Goal: Information Seeking & Learning: Learn about a topic

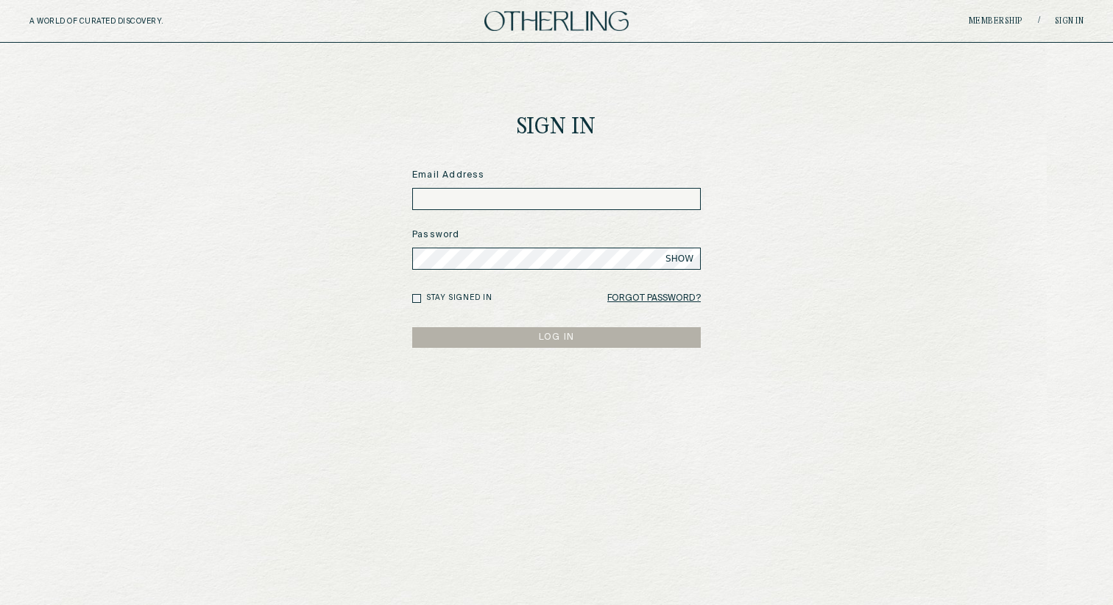
type input "**********"
click at [560, 334] on button "LOG IN" at bounding box center [556, 337] width 289 height 21
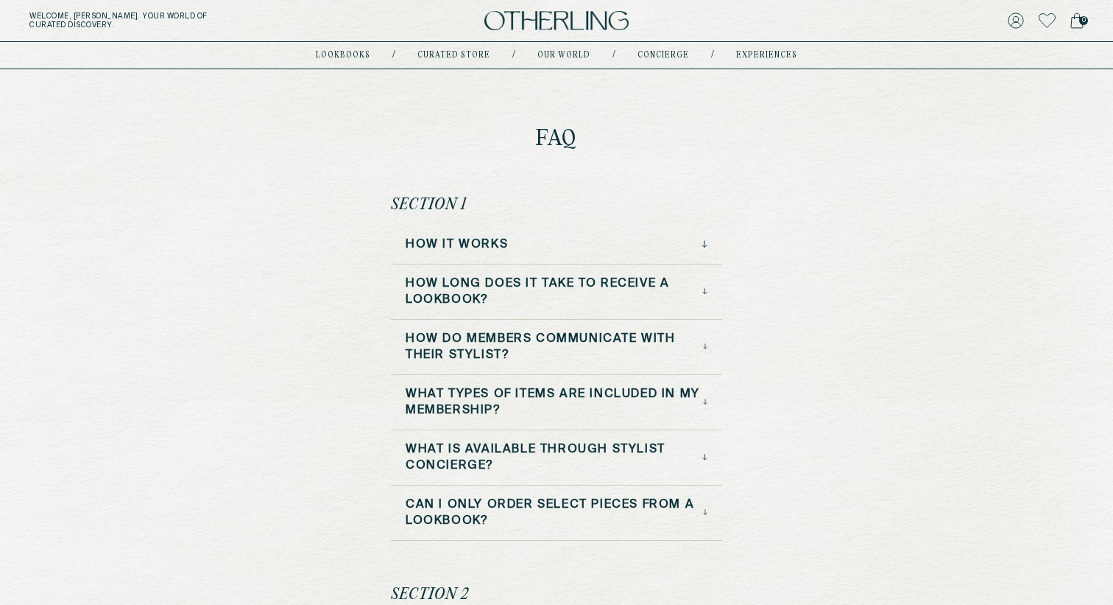
click at [514, 242] on div "How it Works" at bounding box center [557, 244] width 302 height 16
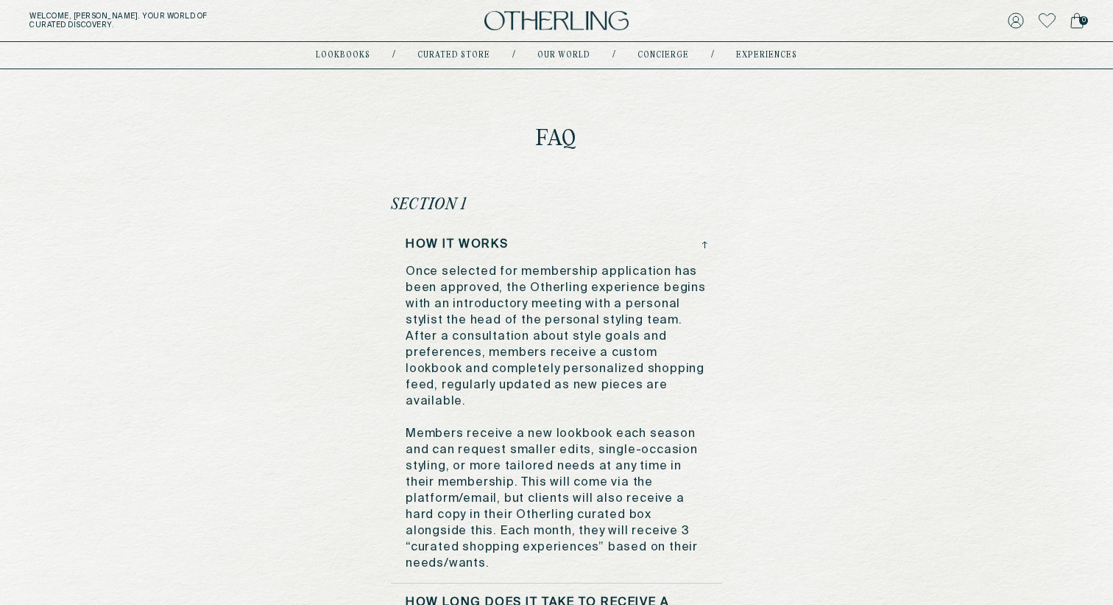
click at [514, 242] on div "How it Works" at bounding box center [557, 244] width 302 height 16
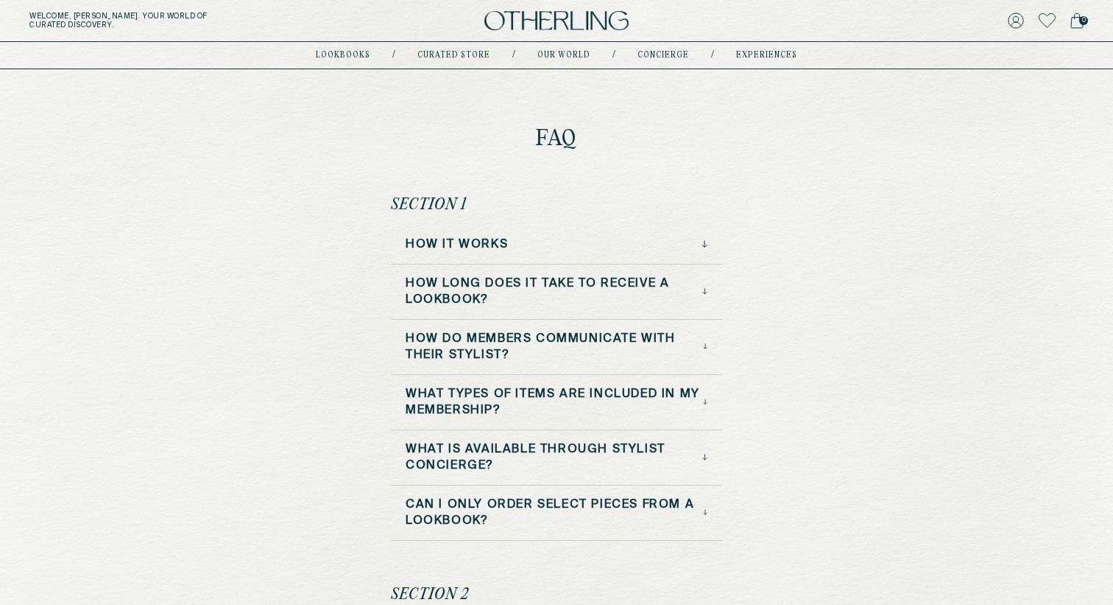
click at [503, 243] on h3 "How it Works" at bounding box center [457, 244] width 102 height 16
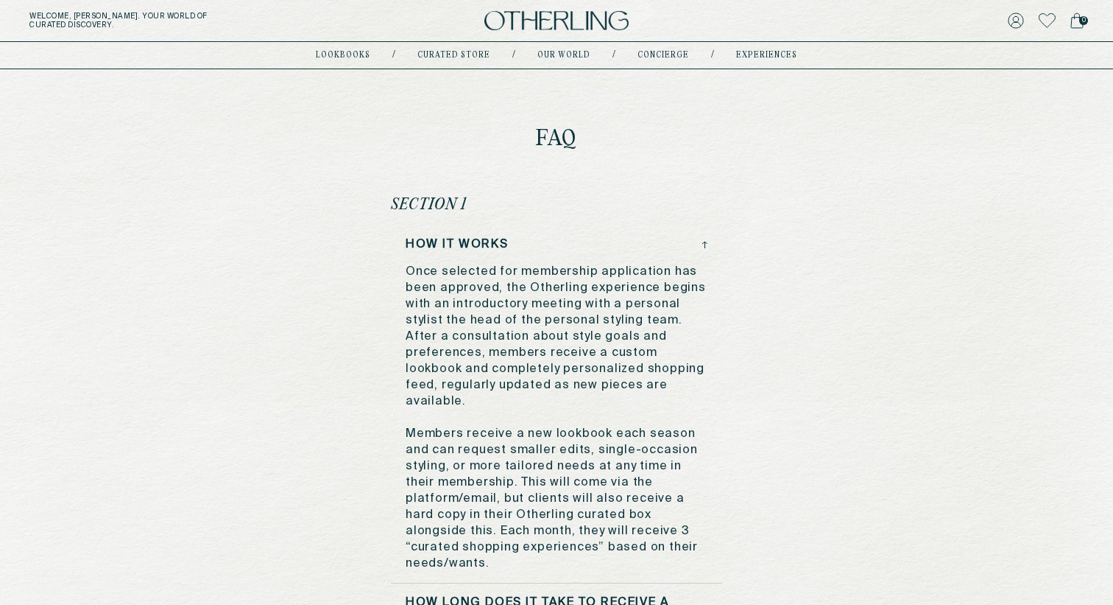
click at [503, 243] on h3 "How it Works" at bounding box center [457, 244] width 102 height 16
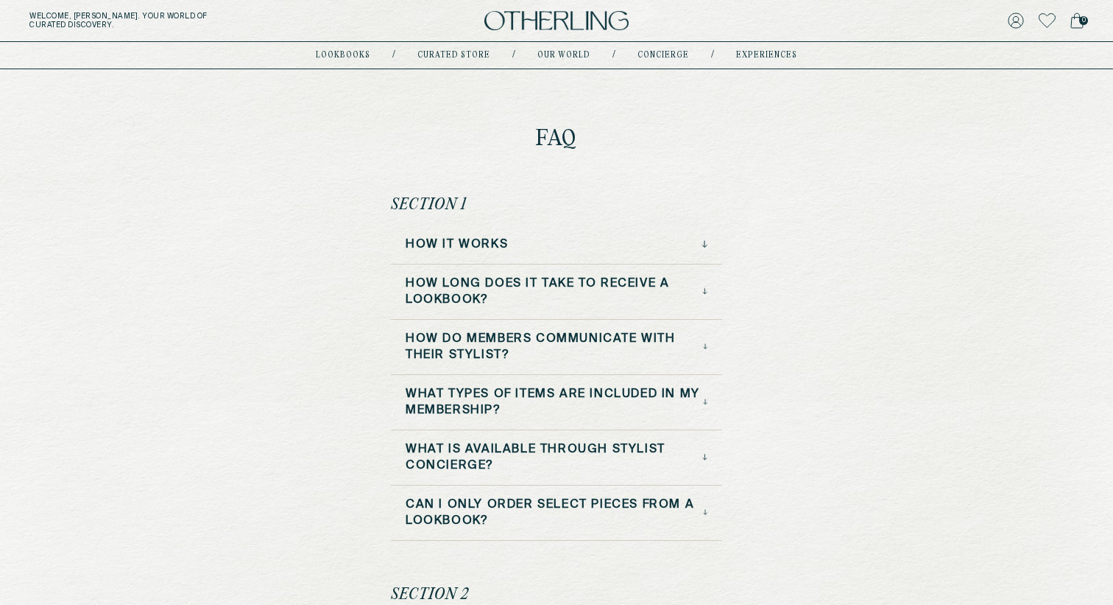
click at [484, 278] on h3 "How long does it take to receive a lookbook?" at bounding box center [554, 291] width 297 height 32
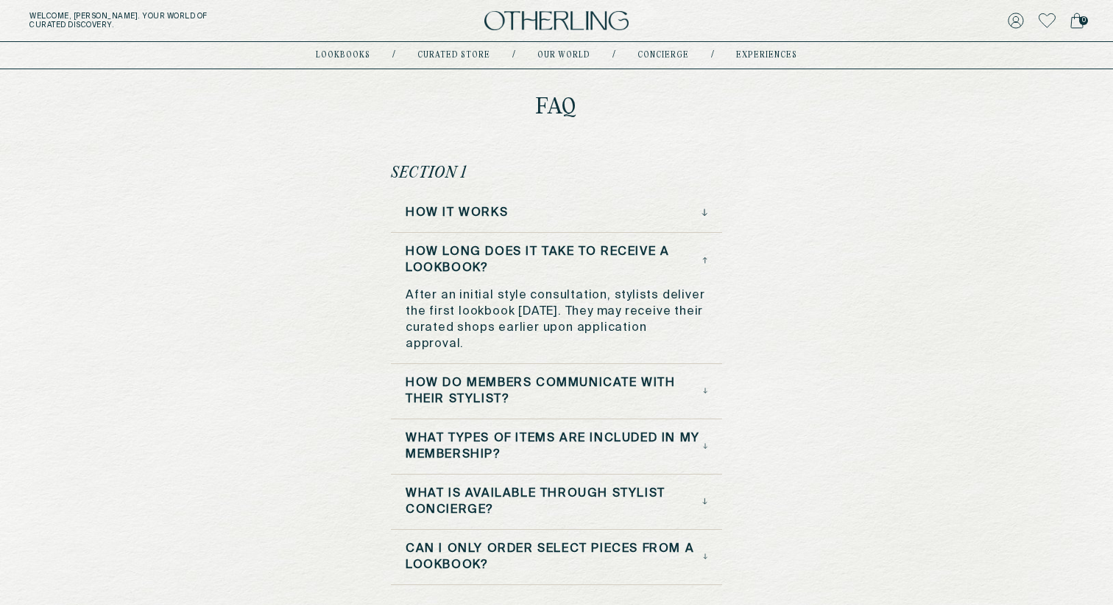
scroll to position [37, 0]
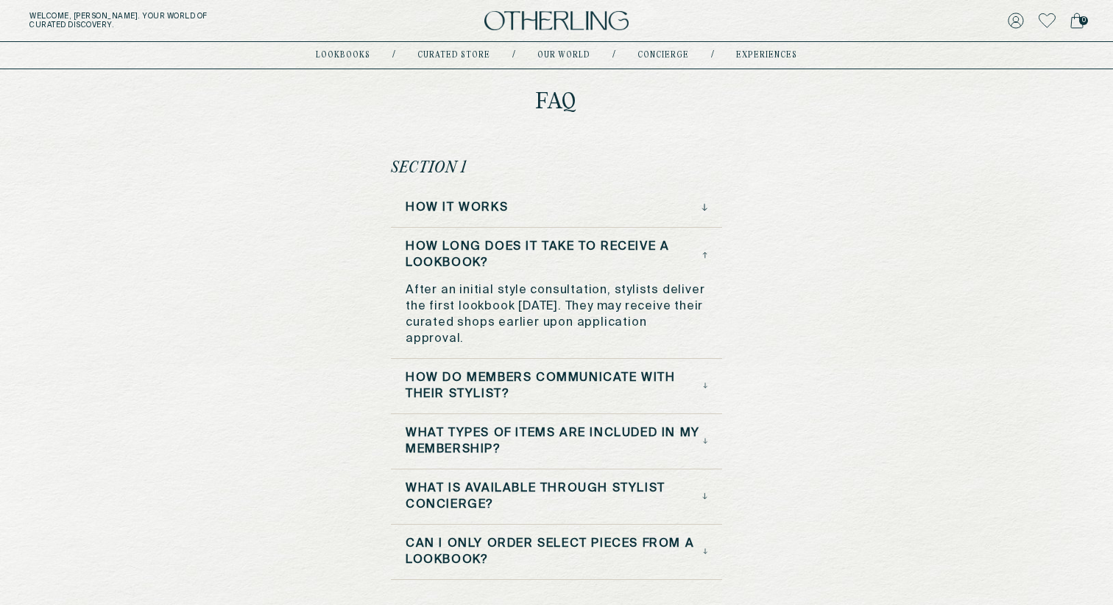
click at [496, 250] on h3 "How long does it take to receive a lookbook?" at bounding box center [554, 255] width 297 height 32
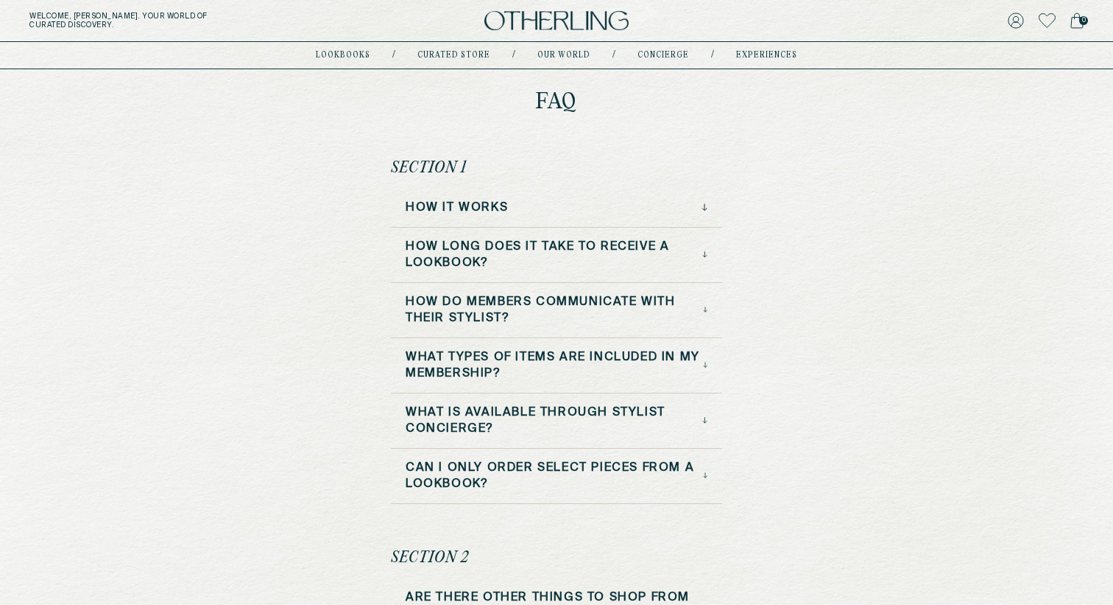
click at [482, 305] on h3 "How do Members Communicate with Their Stylist?" at bounding box center [554, 310] width 297 height 32
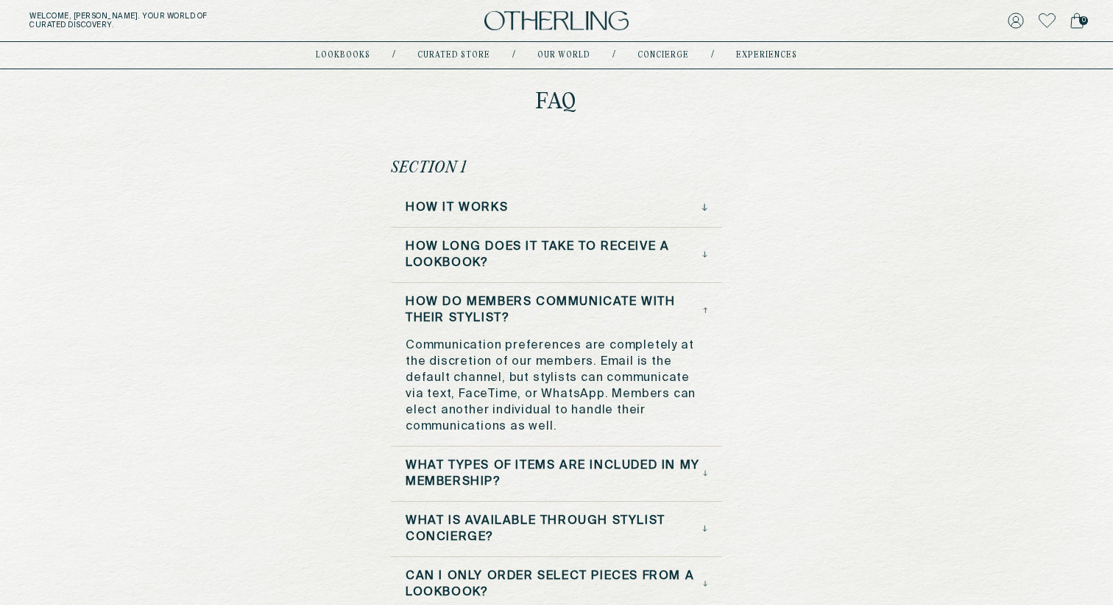
click at [482, 305] on h3 "How do Members Communicate with Their Stylist?" at bounding box center [554, 310] width 297 height 32
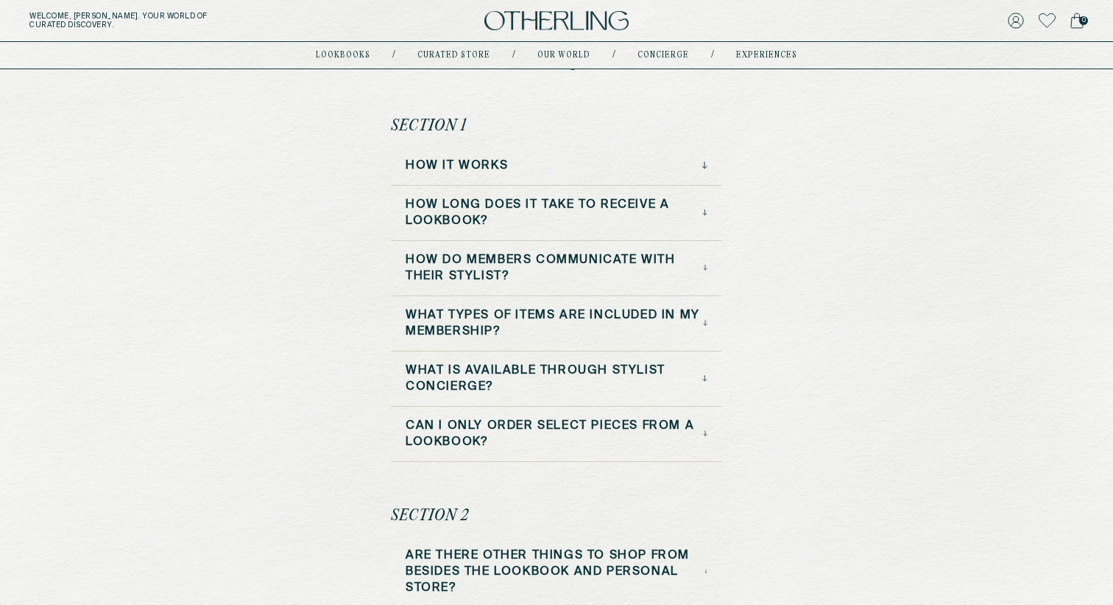
scroll to position [82, 0]
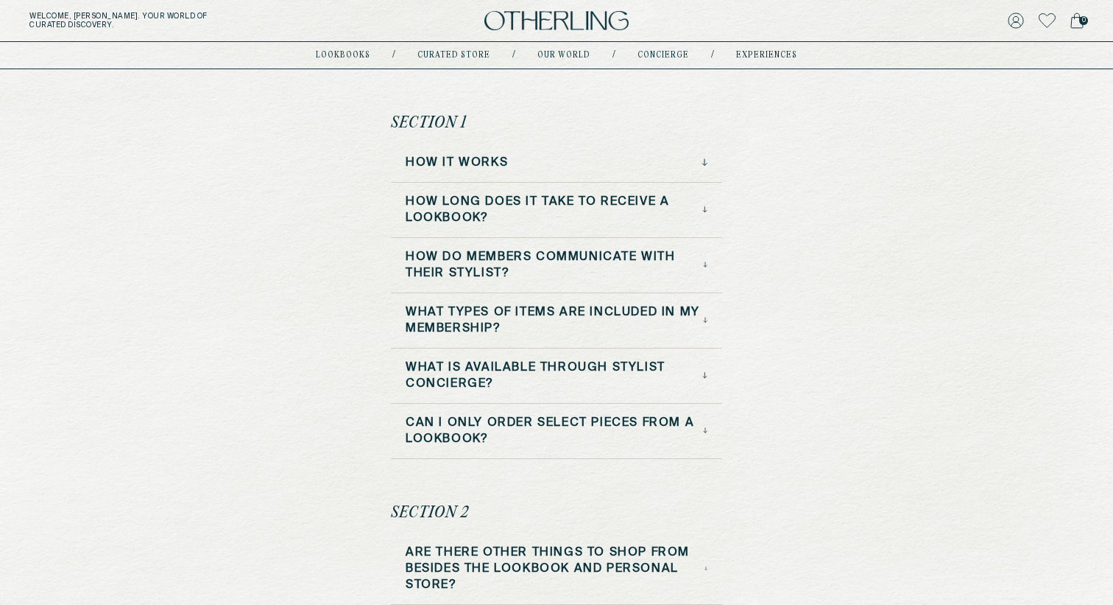
click at [482, 305] on h3 "What types of items are included in my membership?" at bounding box center [554, 320] width 297 height 32
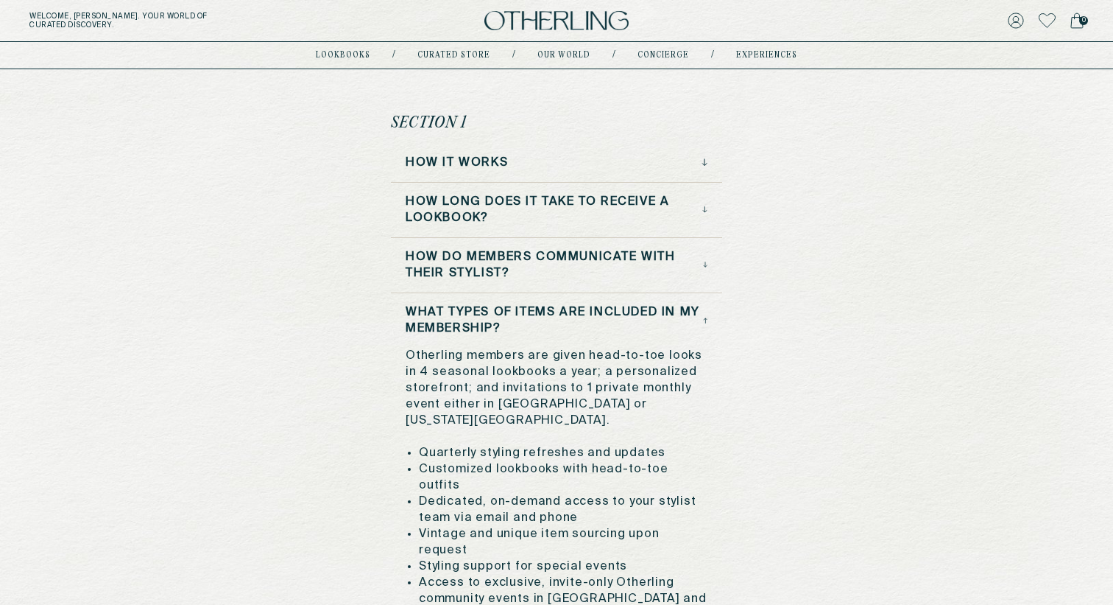
click at [482, 305] on h3 "What types of items are included in my membership?" at bounding box center [554, 320] width 297 height 32
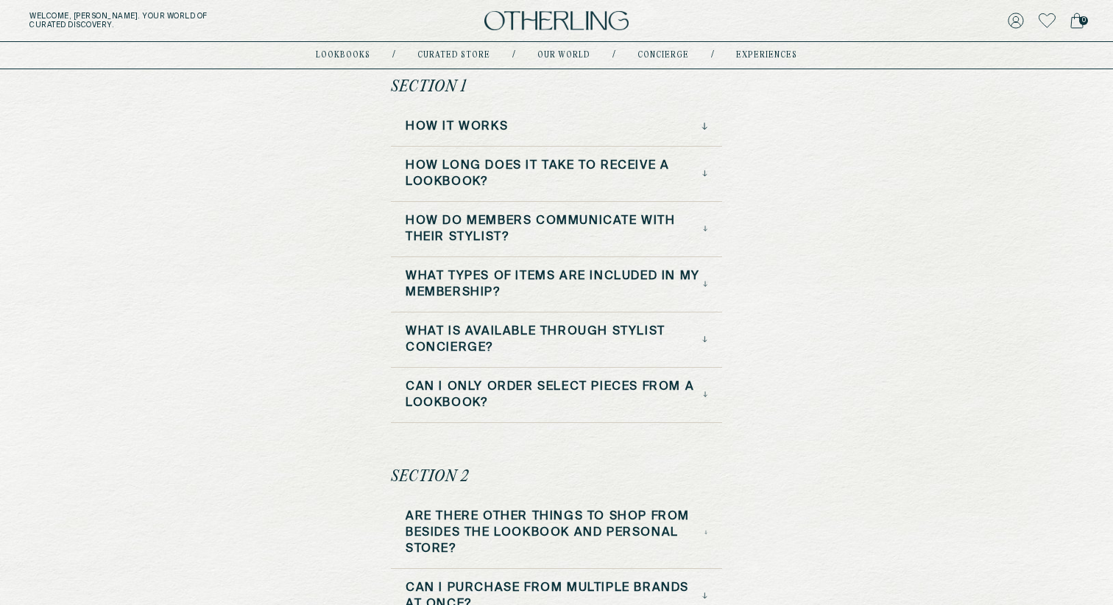
scroll to position [119, 0]
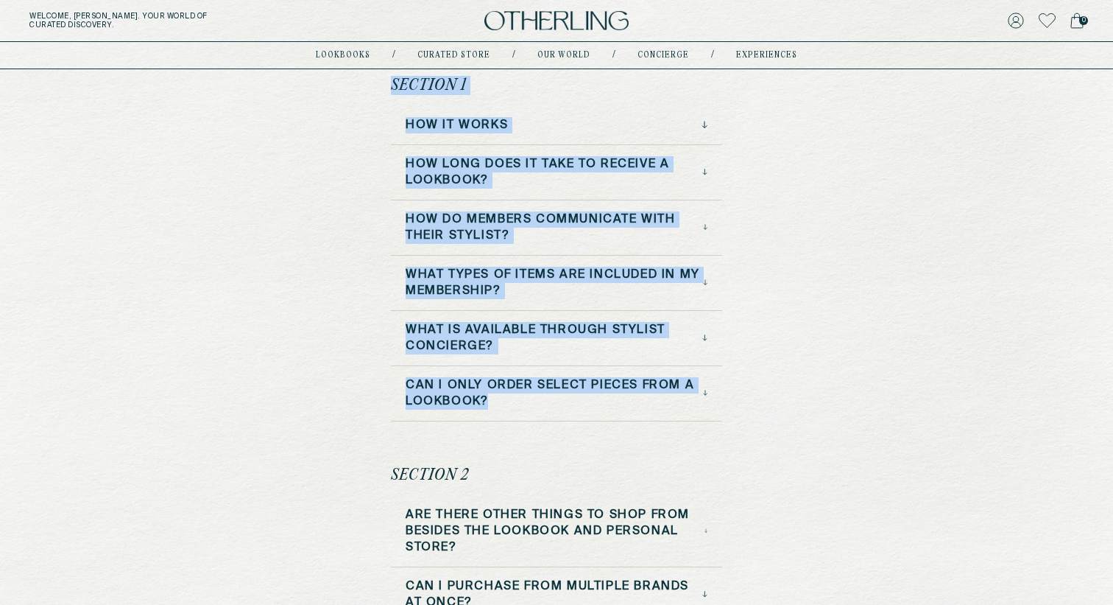
drag, startPoint x: 393, startPoint y: 88, endPoint x: 506, endPoint y: 403, distance: 335.4
click at [506, 403] on div "Section 1 How it Works How long does it take to receive a lookbook? How do Memb…" at bounding box center [556, 248] width 331 height 345
click at [250, 138] on div "FAQ Section 1 How it Works How long does it take to receive a lookbook? How do …" at bounding box center [556, 570] width 1113 height 1240
drag, startPoint x: 384, startPoint y: 80, endPoint x: 521, endPoint y: 402, distance: 350.4
click at [521, 402] on div "FAQ Section 1 How it Works How long does it take to receive a lookbook? How do …" at bounding box center [556, 570] width 361 height 1240
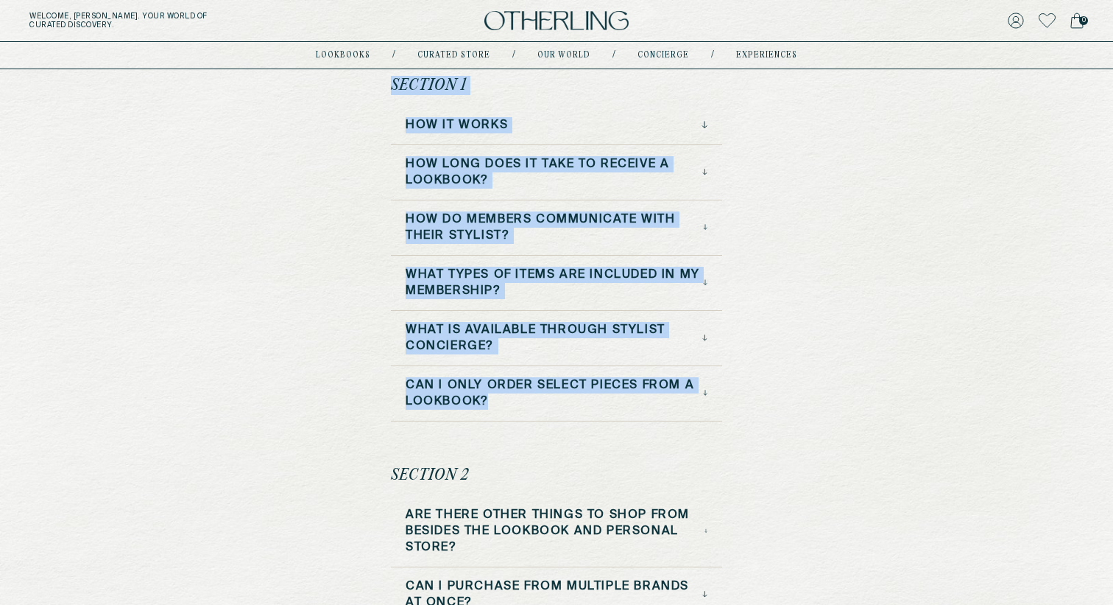
click at [292, 294] on div "FAQ Section 1 How it Works How long does it take to receive a lookbook? How do …" at bounding box center [556, 570] width 1113 height 1240
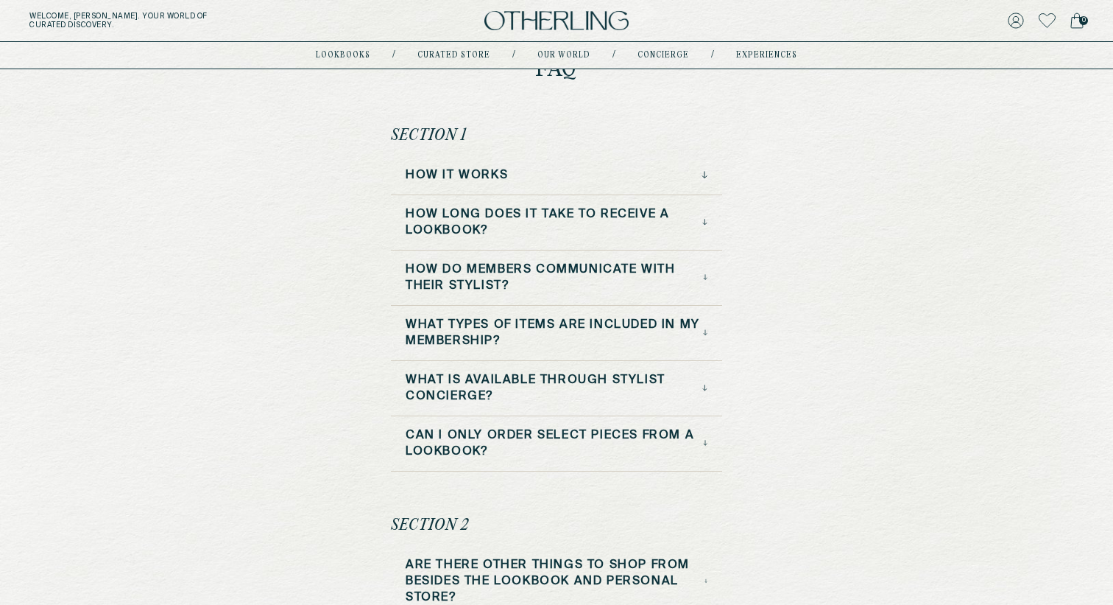
scroll to position [66, 0]
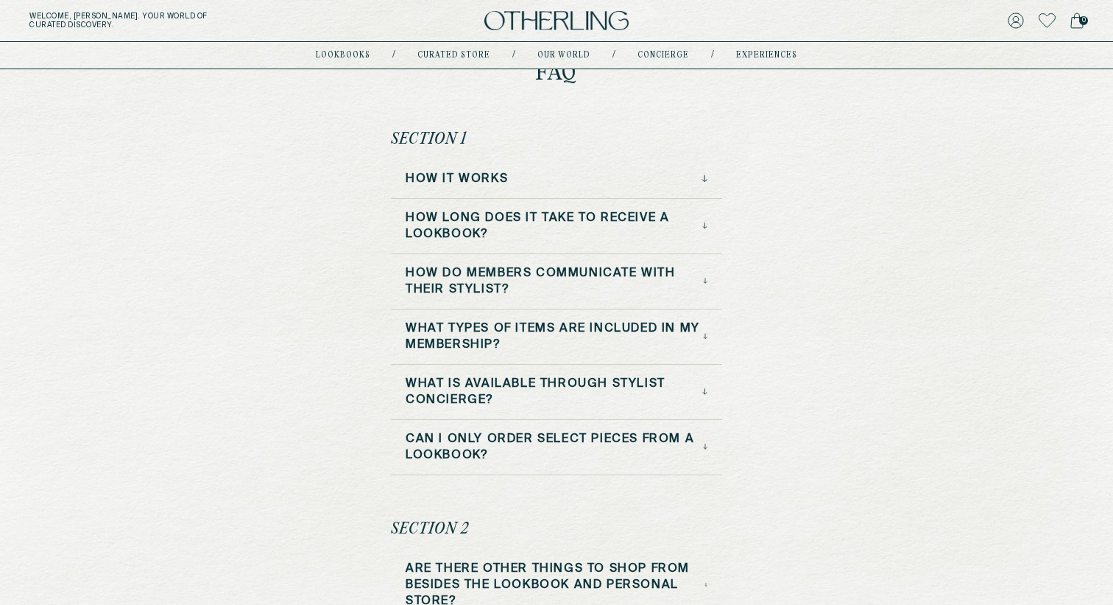
click at [427, 271] on h3 "How do Members Communicate with Their Stylist?" at bounding box center [554, 281] width 297 height 32
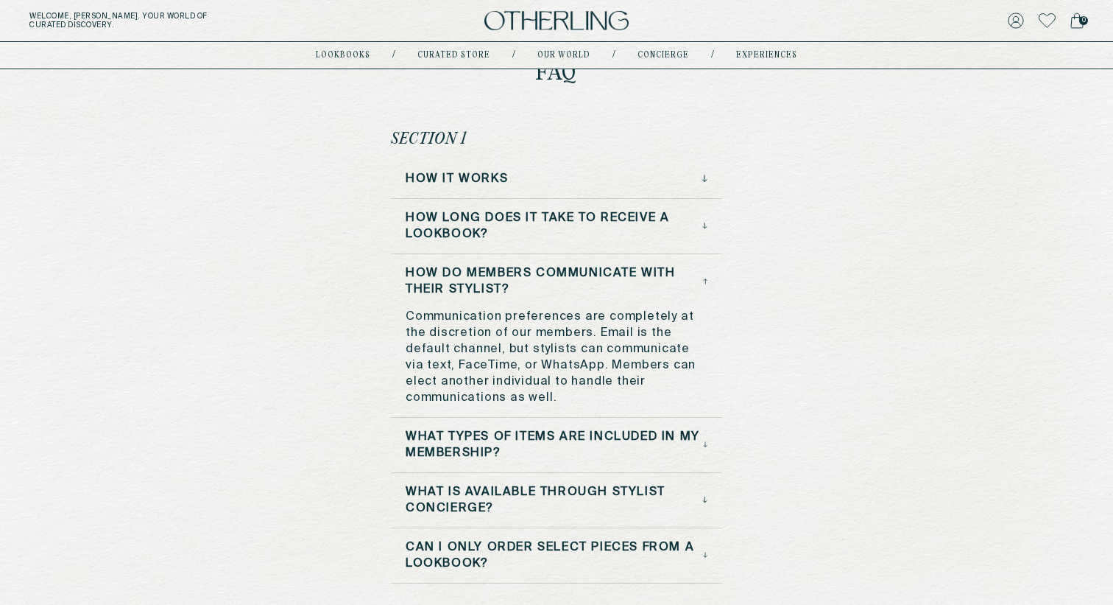
click at [427, 271] on h3 "How do Members Communicate with Their Stylist?" at bounding box center [554, 281] width 297 height 32
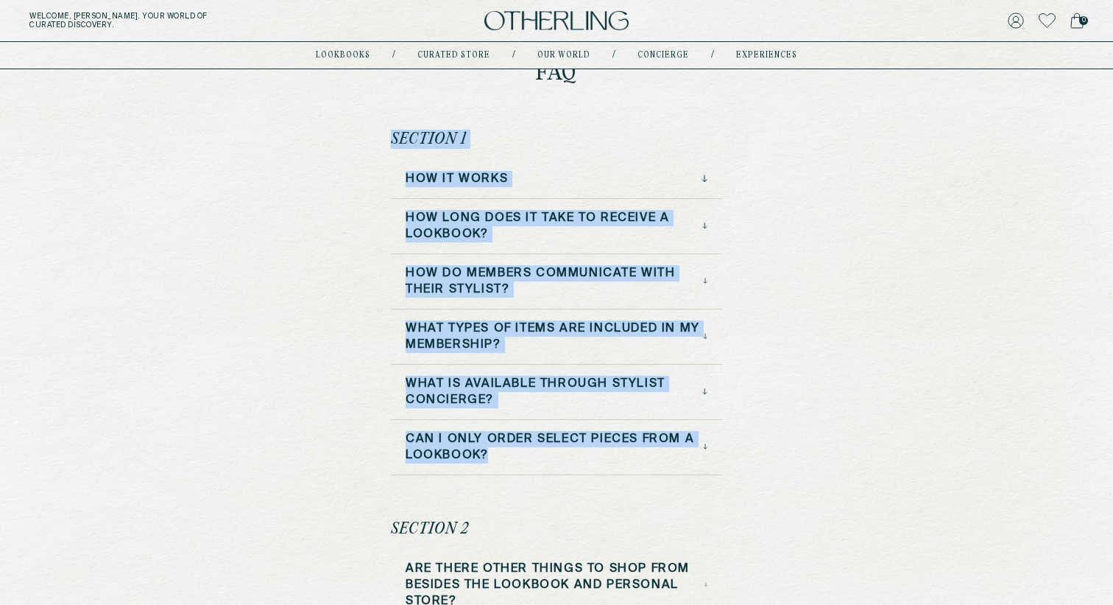
drag, startPoint x: 381, startPoint y: 135, endPoint x: 537, endPoint y: 477, distance: 376.0
drag, startPoint x: 379, startPoint y: 137, endPoint x: 521, endPoint y: 462, distance: 355.1
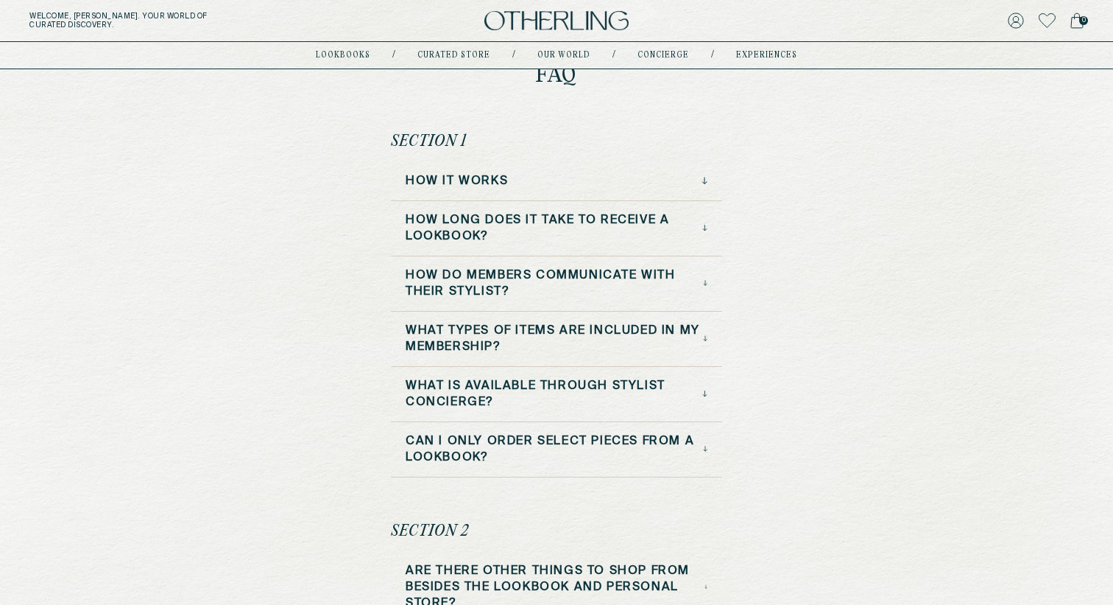
scroll to position [65, 0]
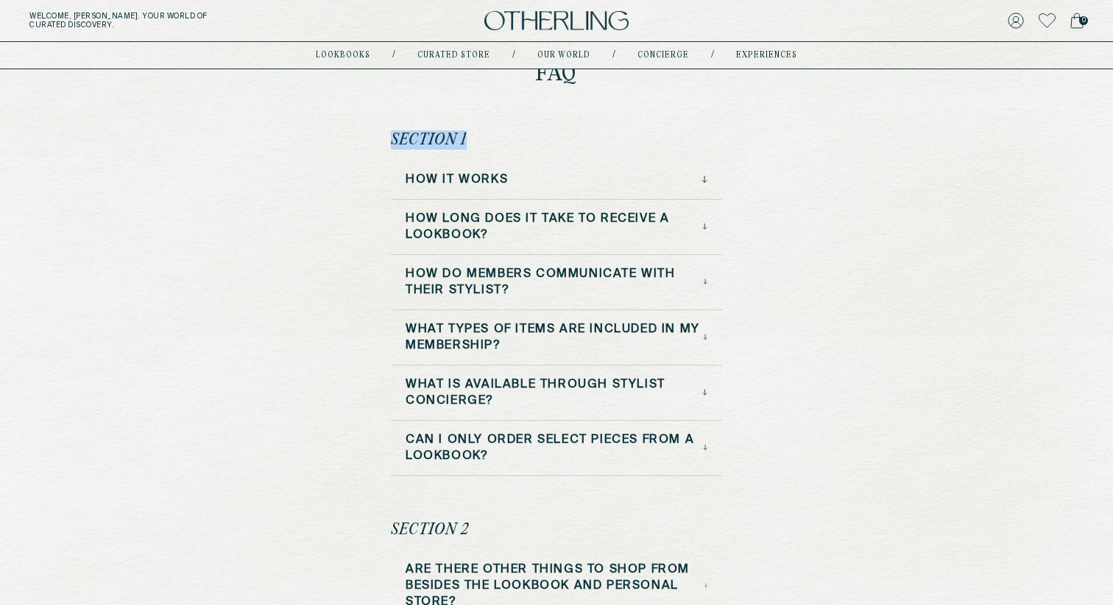
drag, startPoint x: 358, startPoint y: 137, endPoint x: 482, endPoint y: 139, distance: 124.5
click at [482, 139] on div "Section 1 How it Works How long does it take to receive a lookbook? How do Memb…" at bounding box center [556, 302] width 331 height 345
drag, startPoint x: 482, startPoint y: 139, endPoint x: 384, endPoint y: 137, distance: 98.7
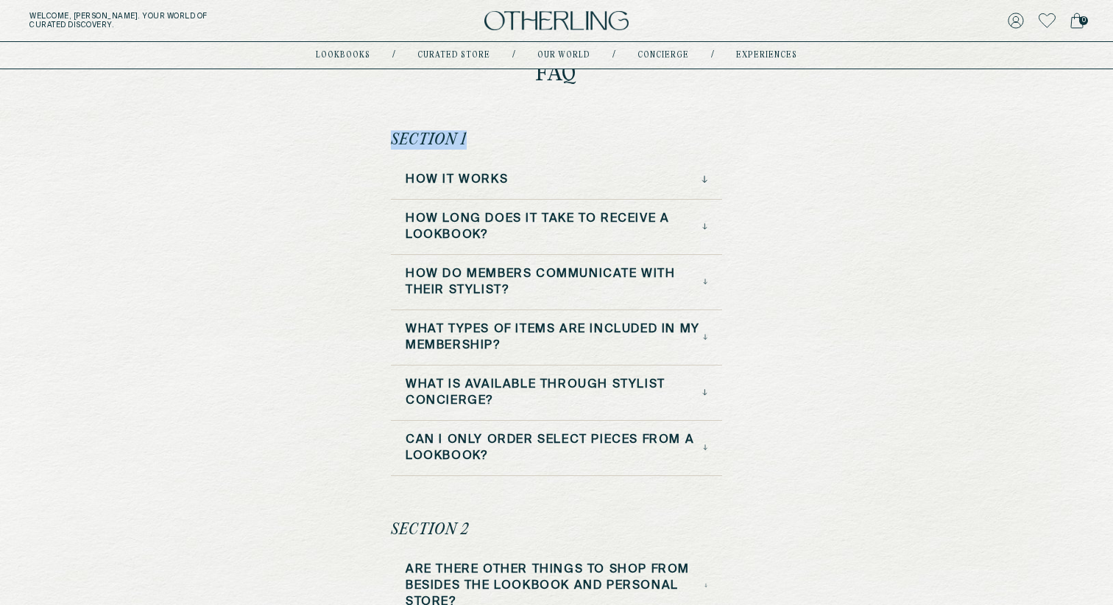
drag, startPoint x: 384, startPoint y: 137, endPoint x: 476, endPoint y: 137, distance: 92.8
click at [476, 137] on div "Section 1 How it Works How long does it take to receive a lookbook? How do Memb…" at bounding box center [556, 302] width 331 height 345
drag, startPoint x: 476, startPoint y: 137, endPoint x: 371, endPoint y: 137, distance: 105.3
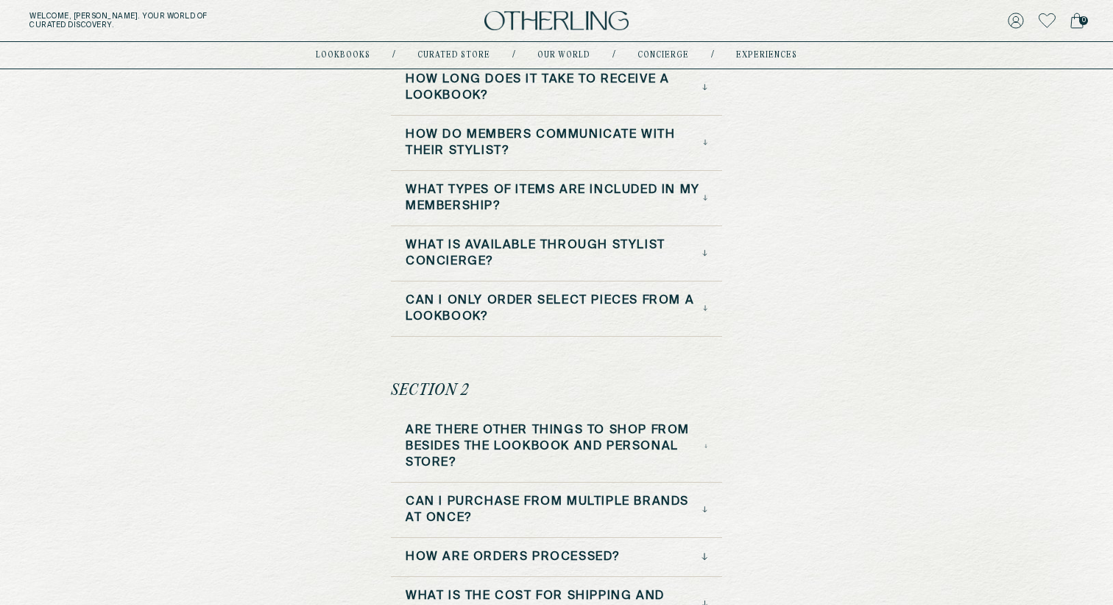
scroll to position [0, 0]
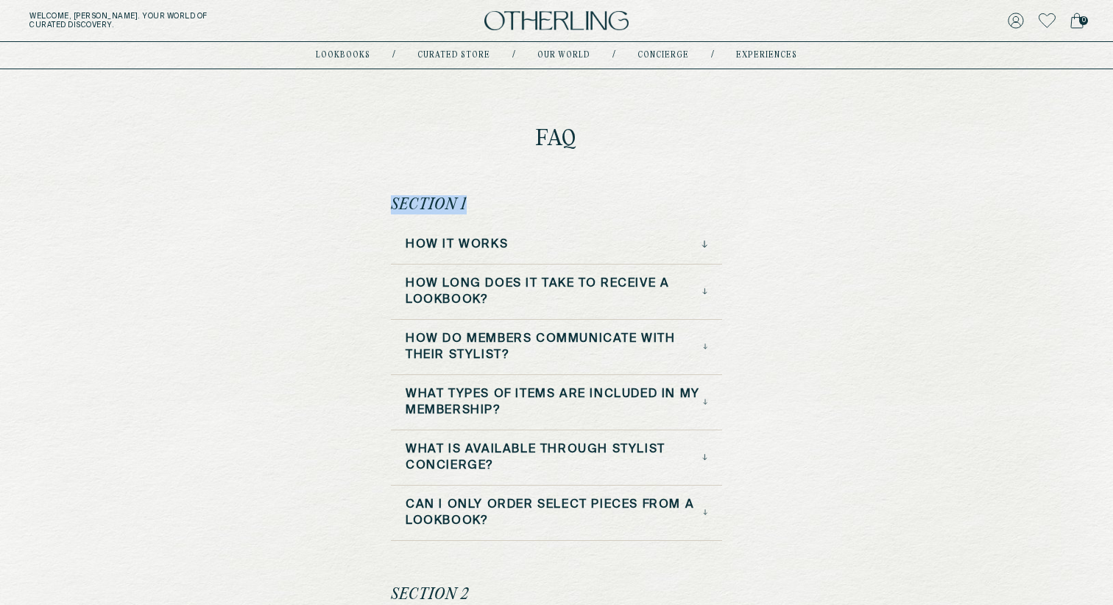
drag, startPoint x: 395, startPoint y: 208, endPoint x: 463, endPoint y: 207, distance: 68.5
click at [463, 207] on h2 "Section 1" at bounding box center [429, 204] width 76 height 19
click at [462, 207] on h2 "Section 1" at bounding box center [429, 204] width 76 height 19
drag, startPoint x: 468, startPoint y: 205, endPoint x: 377, endPoint y: 205, distance: 91.3
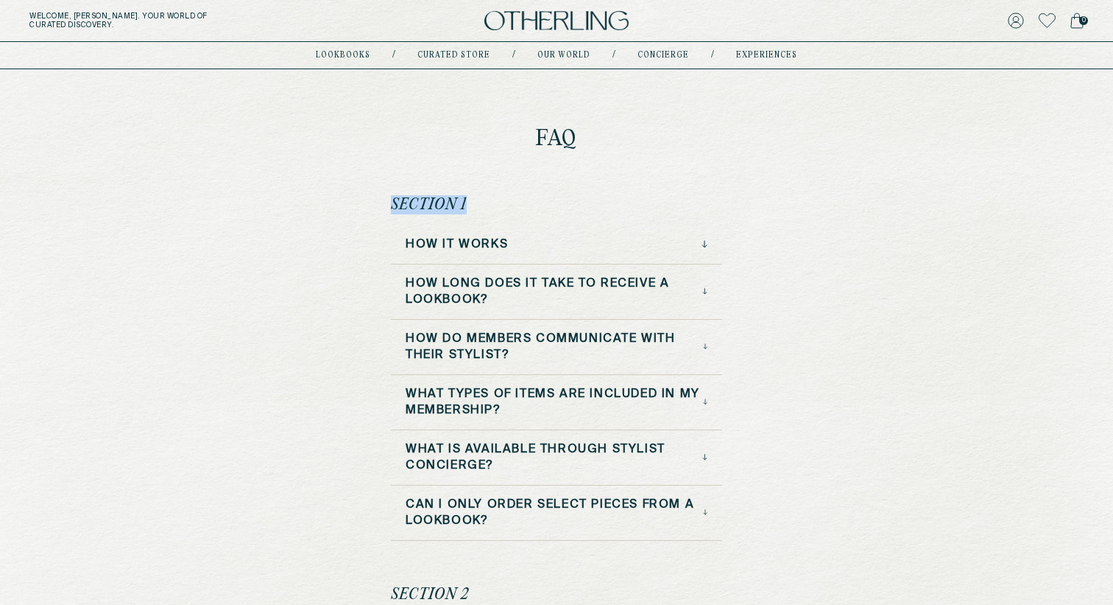
drag, startPoint x: 377, startPoint y: 205, endPoint x: 476, endPoint y: 205, distance: 99.4
click at [476, 205] on div "Section 1 How it Works How long does it take to receive a lookbook? How do Memb…" at bounding box center [556, 367] width 331 height 345
drag, startPoint x: 476, startPoint y: 205, endPoint x: 403, endPoint y: 204, distance: 72.9
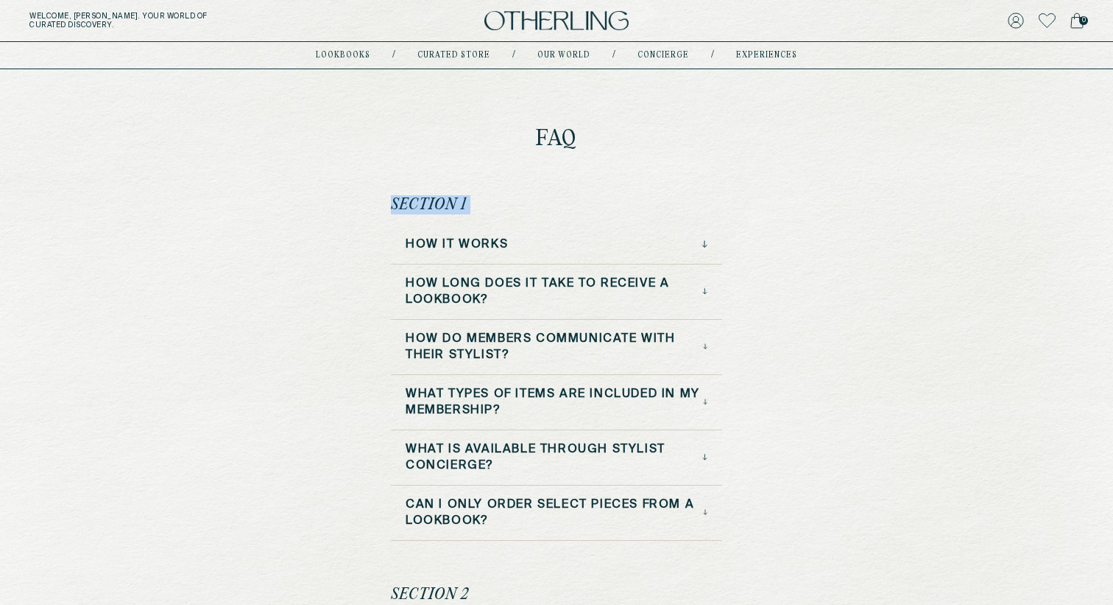
click at [403, 204] on div "Section 1 How it Works How long does it take to receive a lookbook? How do Memb…" at bounding box center [556, 367] width 331 height 345
click at [403, 204] on h2 "Section 1" at bounding box center [429, 204] width 76 height 19
drag, startPoint x: 392, startPoint y: 203, endPoint x: 495, endPoint y: 202, distance: 103.1
click at [496, 202] on div "Section 1 How it Works How long does it take to receive a lookbook? How do Memb…" at bounding box center [556, 367] width 331 height 345
click at [495, 202] on div "Section 1 How it Works How long does it take to receive a lookbook? How do Memb…" at bounding box center [556, 367] width 331 height 345
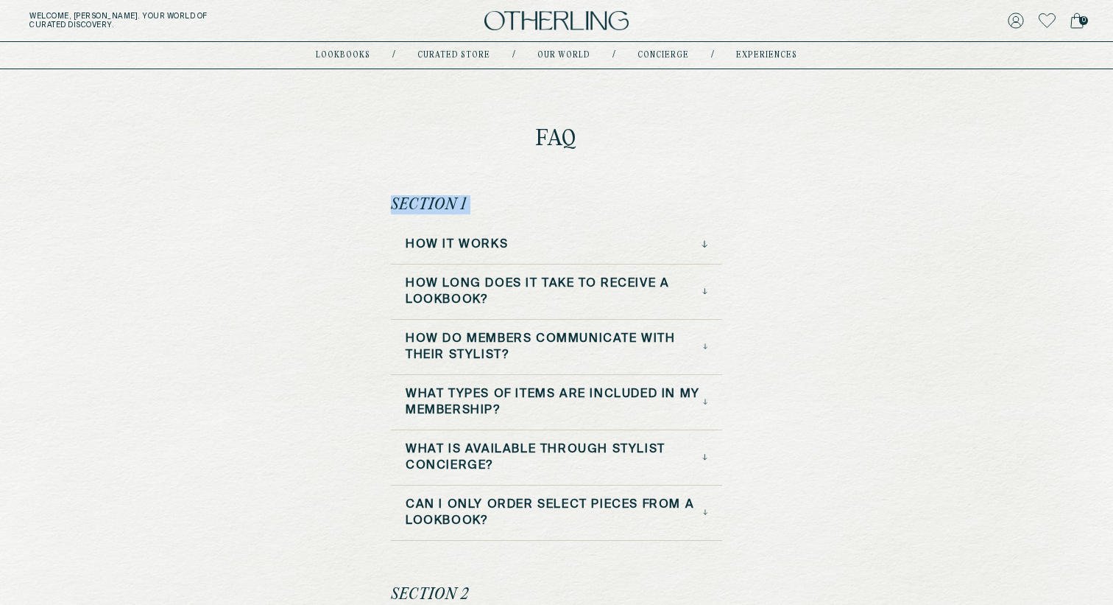
drag, startPoint x: 495, startPoint y: 202, endPoint x: 410, endPoint y: 200, distance: 84.7
click at [410, 200] on div "Section 1 How it Works How long does it take to receive a lookbook? How do Memb…" at bounding box center [556, 367] width 331 height 345
click at [410, 200] on h2 "Section 1" at bounding box center [429, 204] width 76 height 19
drag, startPoint x: 389, startPoint y: 205, endPoint x: 502, endPoint y: 204, distance: 113.4
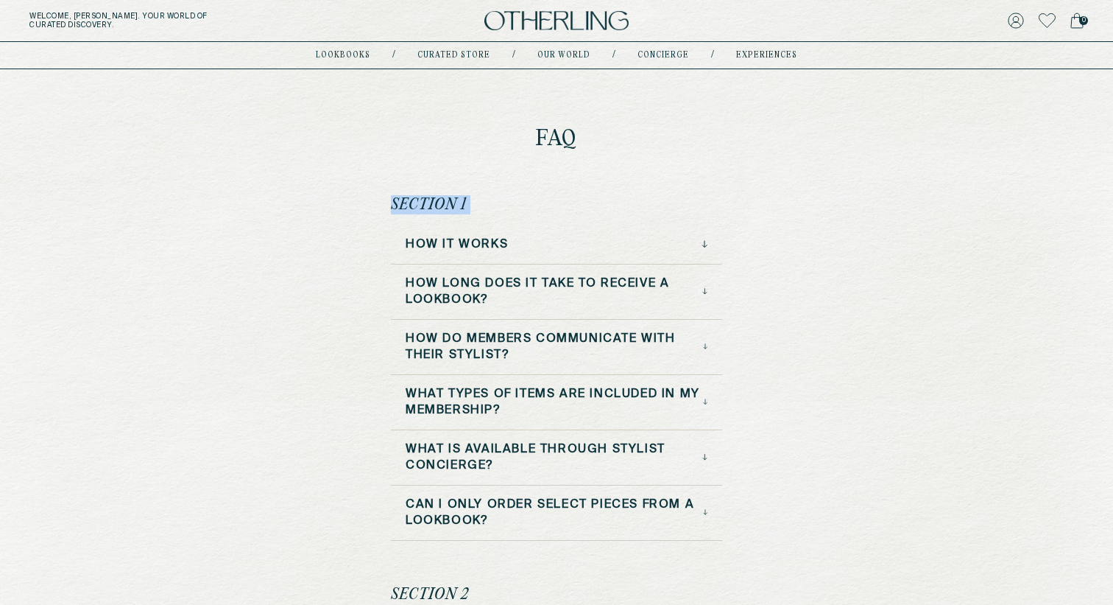
click at [502, 204] on div "Section 1 How it Works How long does it take to receive a lookbook? How do Memb…" at bounding box center [556, 367] width 331 height 345
drag, startPoint x: 502, startPoint y: 204, endPoint x: 405, endPoint y: 204, distance: 97.2
click at [405, 204] on div "Section 1 How it Works How long does it take to receive a lookbook? How do Memb…" at bounding box center [556, 367] width 331 height 345
click at [405, 204] on h2 "Section 1" at bounding box center [429, 204] width 76 height 19
drag, startPoint x: 392, startPoint y: 205, endPoint x: 493, endPoint y: 205, distance: 100.1
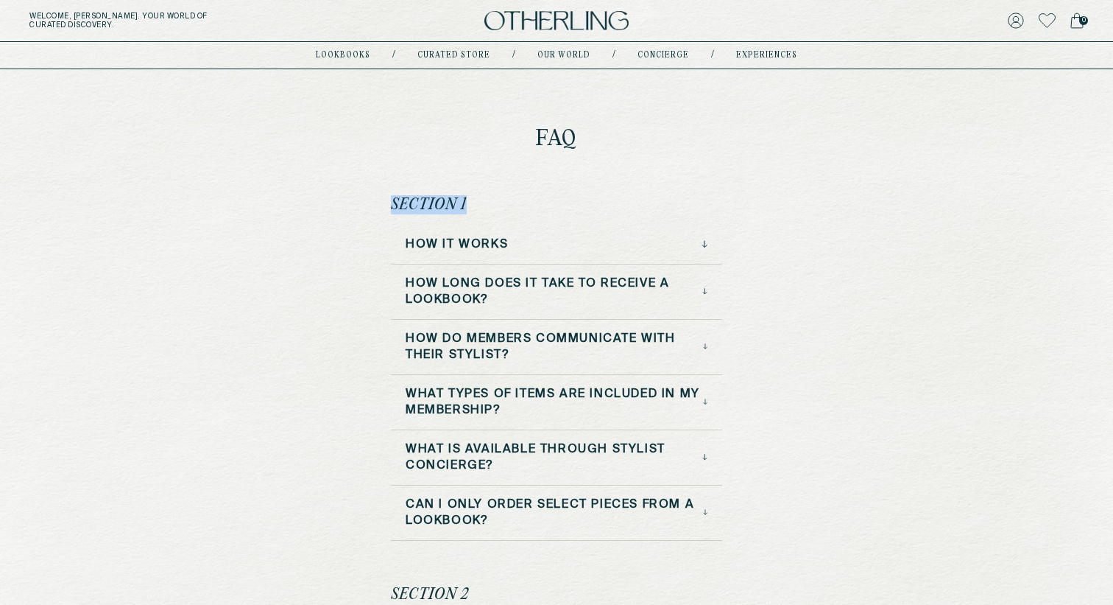
click at [493, 205] on div "Section 1 How it Works How long does it take to receive a lookbook? How do Memb…" at bounding box center [556, 367] width 331 height 345
drag, startPoint x: 493, startPoint y: 205, endPoint x: 395, endPoint y: 203, distance: 97.9
click at [395, 203] on div "Section 1 How it Works How long does it take to receive a lookbook? How do Memb…" at bounding box center [556, 367] width 331 height 345
click at [395, 203] on h2 "Section 1" at bounding box center [429, 204] width 76 height 19
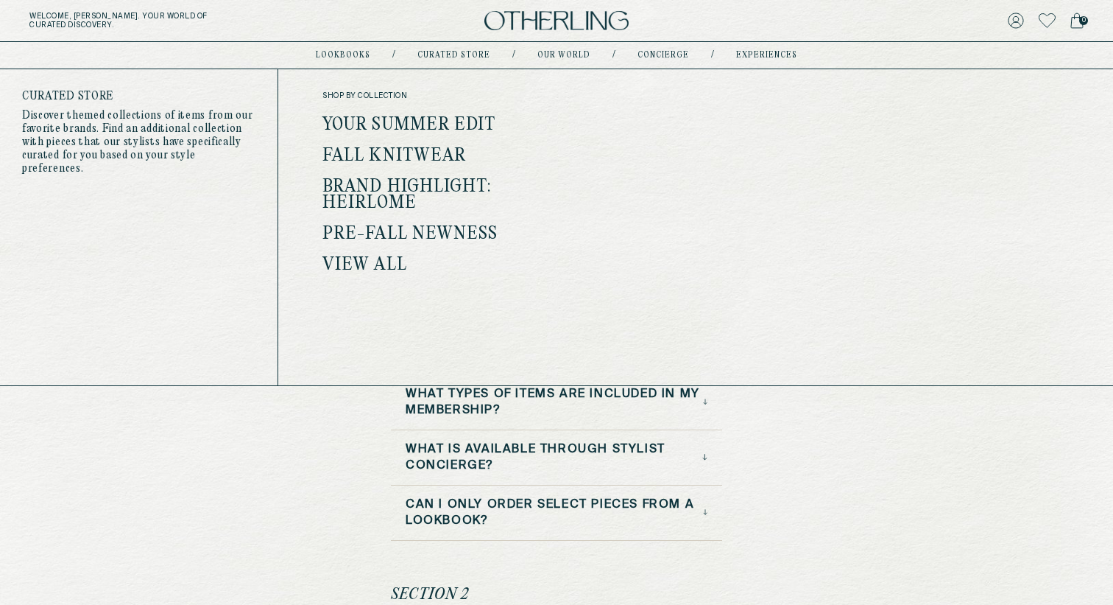
click at [382, 194] on link "Brand Highlight: Heirlome" at bounding box center [407, 194] width 169 height 35
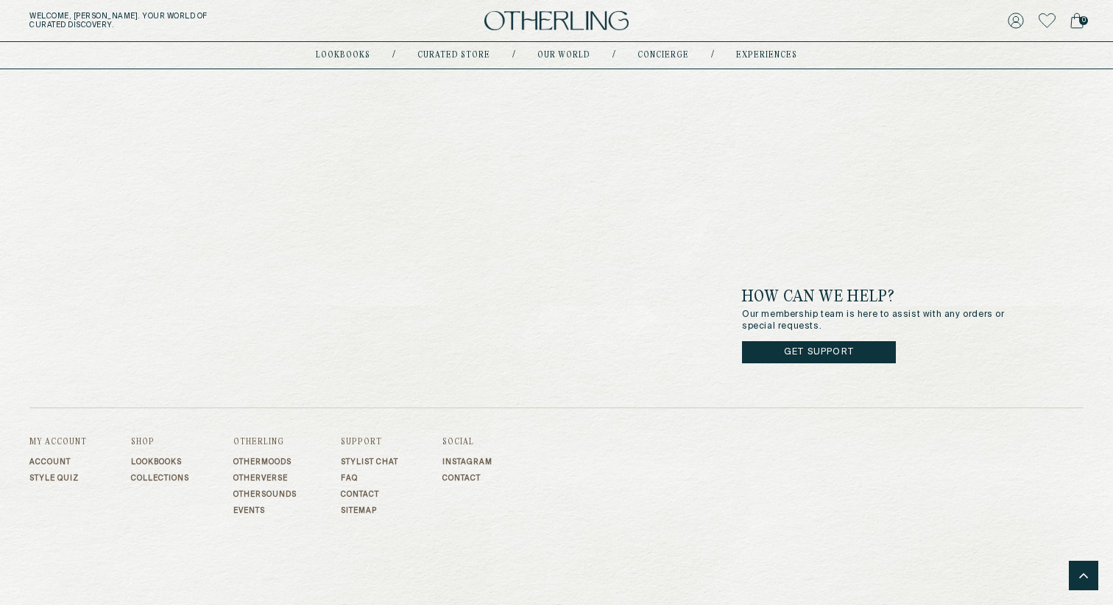
scroll to position [7648, 0]
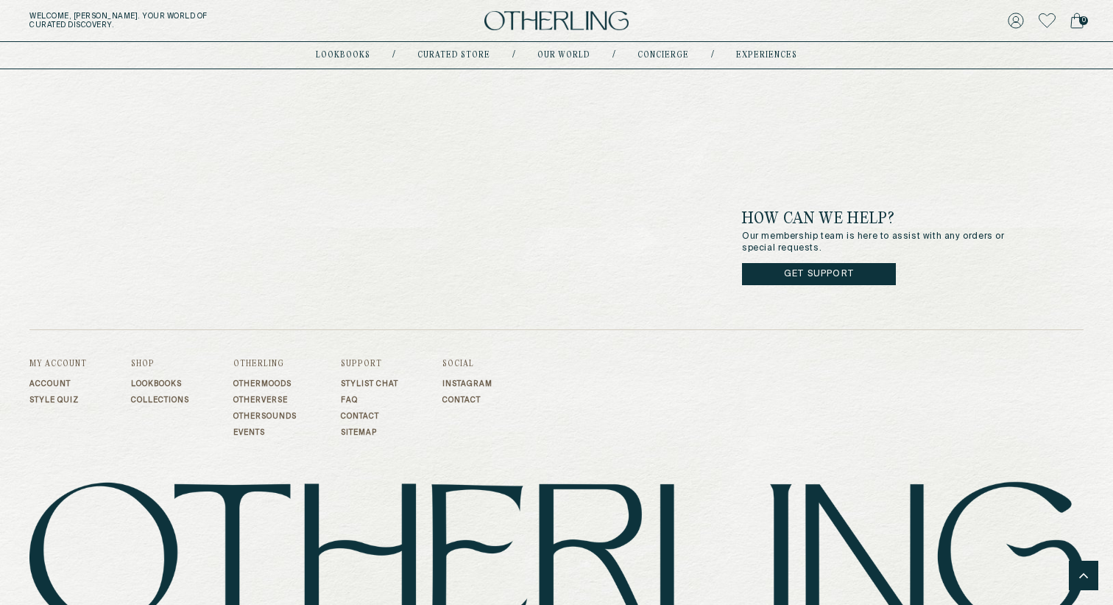
click at [354, 395] on link "FAQ" at bounding box center [369, 399] width 57 height 9
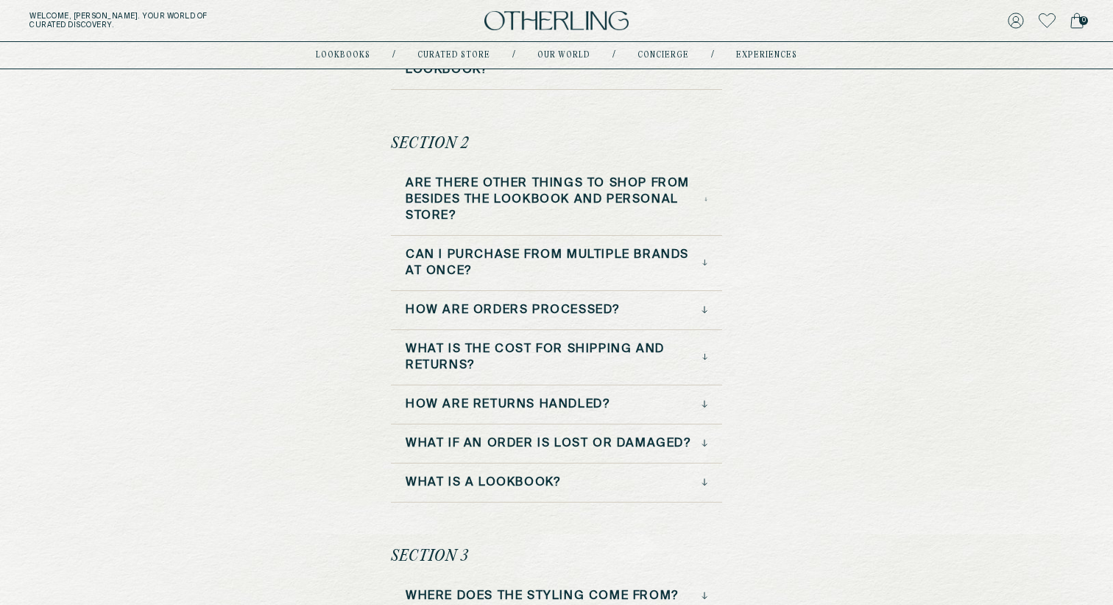
scroll to position [447, 0]
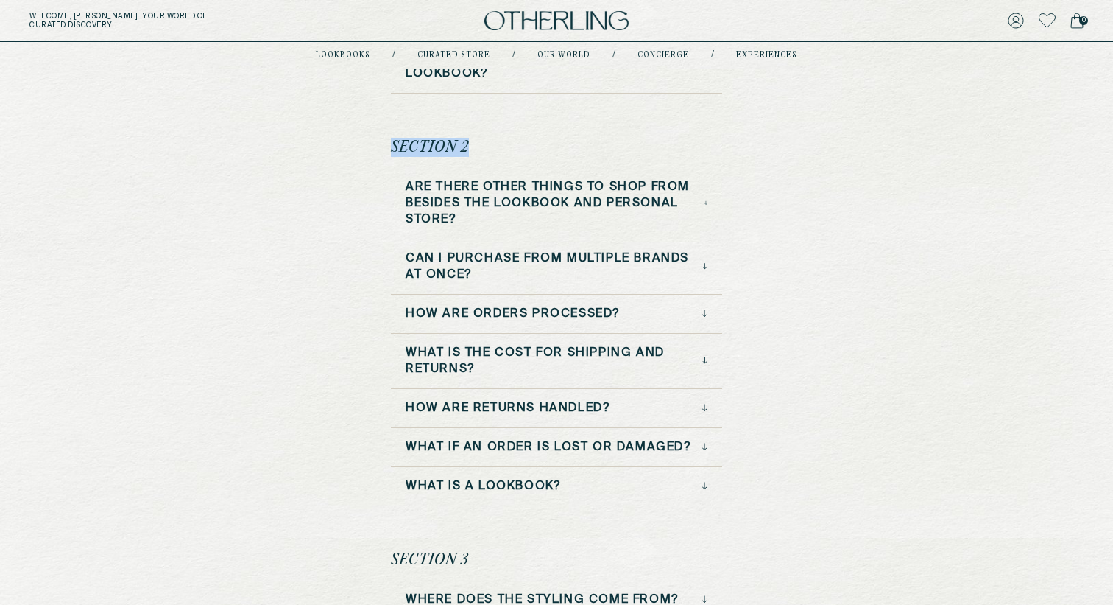
drag, startPoint x: 392, startPoint y: 150, endPoint x: 468, endPoint y: 149, distance: 75.8
click at [471, 149] on div "Section 2 Are there other things to shop from besides the lookbook and personal…" at bounding box center [556, 322] width 331 height 368
click at [468, 149] on div "Section 2 Are there other things to shop from besides the lookbook and personal…" at bounding box center [556, 322] width 331 height 368
click at [473, 264] on h3 "Can I purchase from multiple brands at once?" at bounding box center [554, 266] width 297 height 32
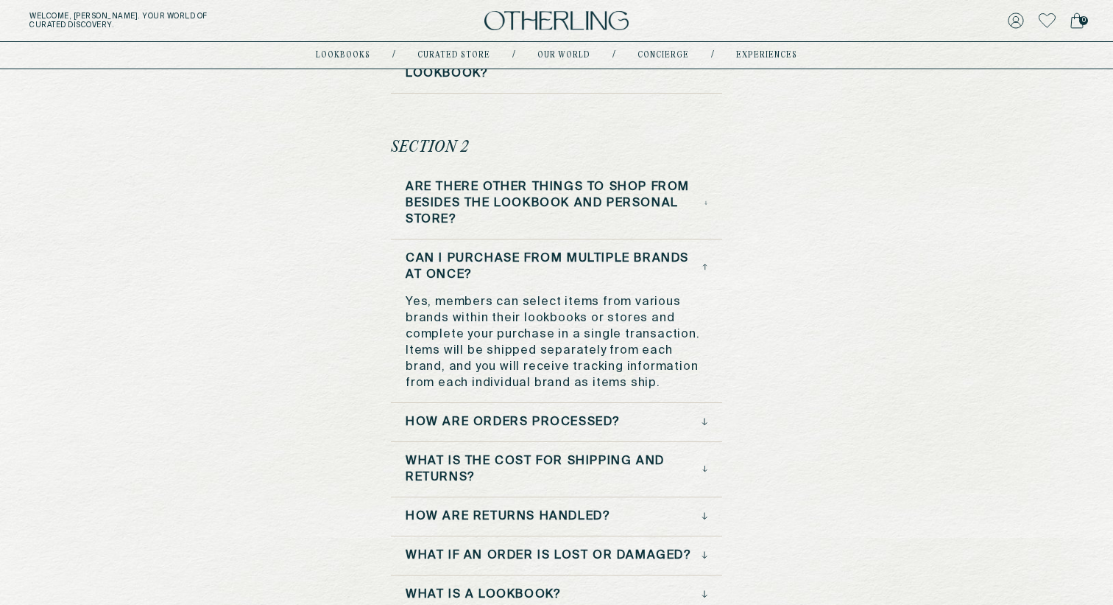
click at [473, 264] on h3 "Can I purchase from multiple brands at once?" at bounding box center [554, 266] width 297 height 32
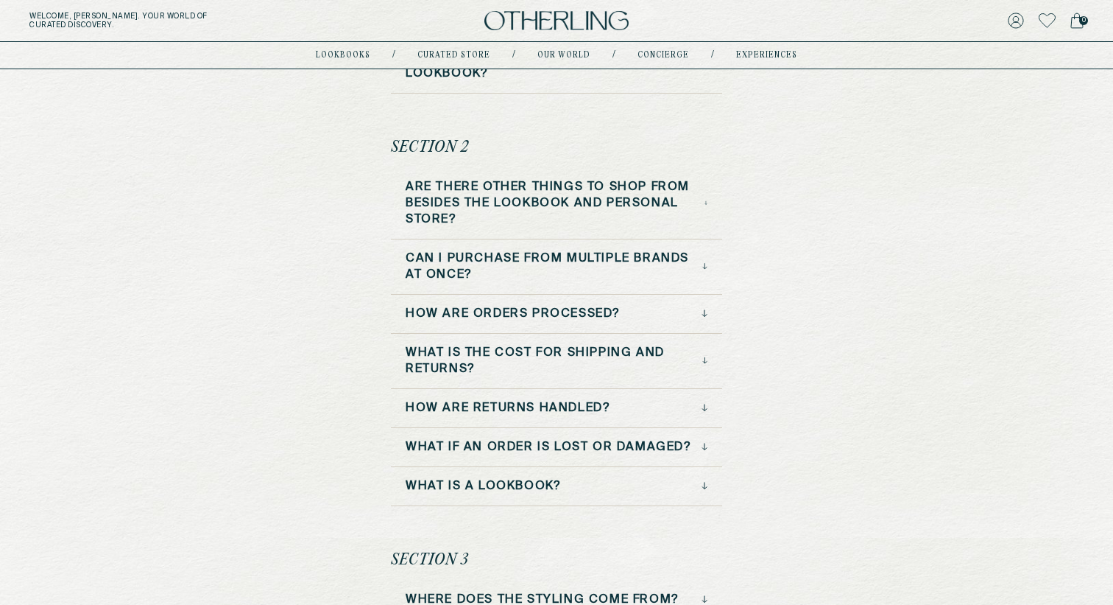
click at [473, 324] on div "How are orders processed?" at bounding box center [556, 320] width 331 height 28
click at [477, 314] on h3 "How are orders processed?" at bounding box center [513, 314] width 215 height 16
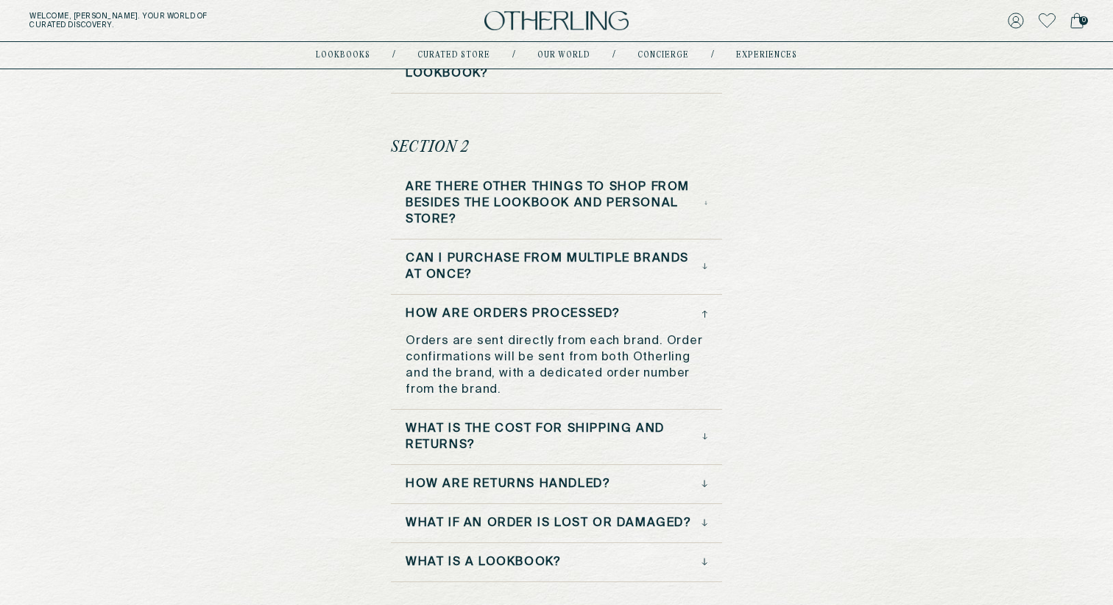
click at [477, 314] on h3 "How are orders processed?" at bounding box center [513, 314] width 215 height 16
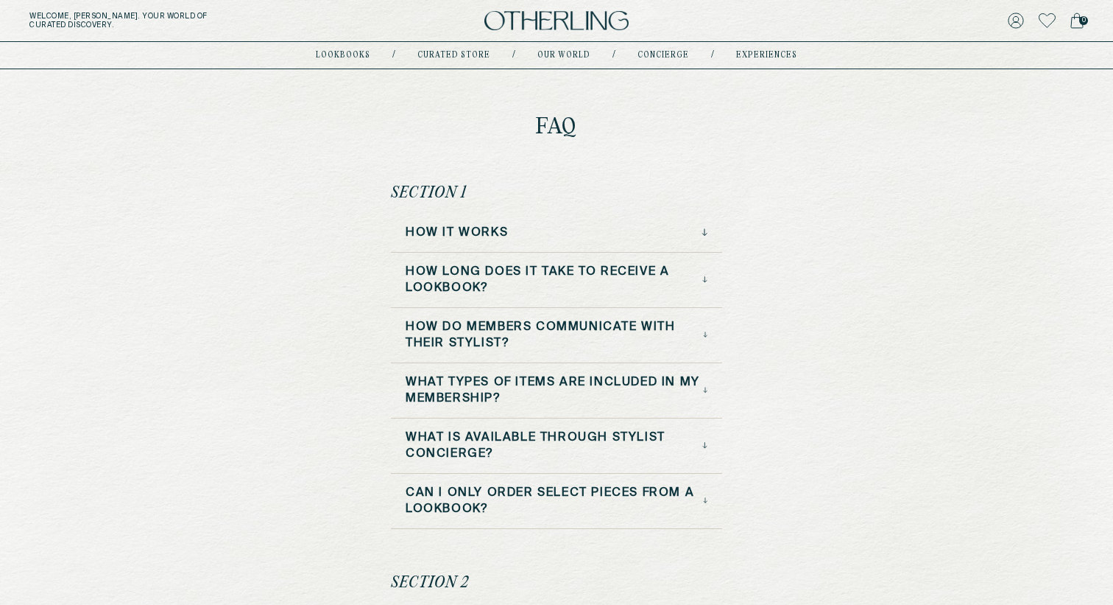
scroll to position [13, 0]
drag, startPoint x: 394, startPoint y: 190, endPoint x: 504, endPoint y: 189, distance: 109.7
click at [504, 190] on div "Section 1 How it Works How long does it take to receive a lookbook? How do Memb…" at bounding box center [556, 354] width 331 height 345
click at [504, 189] on div "Section 1 How it Works How long does it take to receive a lookbook? How do Memb…" at bounding box center [556, 354] width 331 height 345
drag, startPoint x: 504, startPoint y: 189, endPoint x: 390, endPoint y: 189, distance: 113.4
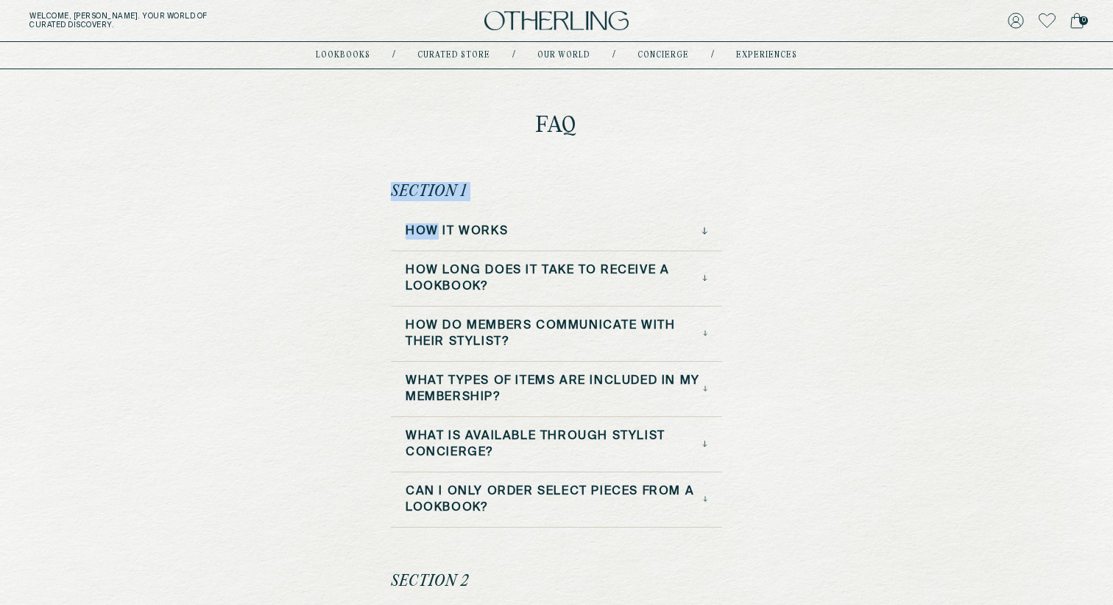
click at [391, 189] on div "Section 1 How it Works How long does it take to receive a lookbook? How do Memb…" at bounding box center [556, 354] width 331 height 345
click at [391, 189] on h2 "Section 1" at bounding box center [429, 191] width 76 height 19
drag, startPoint x: 387, startPoint y: 189, endPoint x: 482, endPoint y: 189, distance: 95.7
click at [482, 189] on div "Section 1 How it Works How long does it take to receive a lookbook? How do Memb…" at bounding box center [556, 354] width 331 height 345
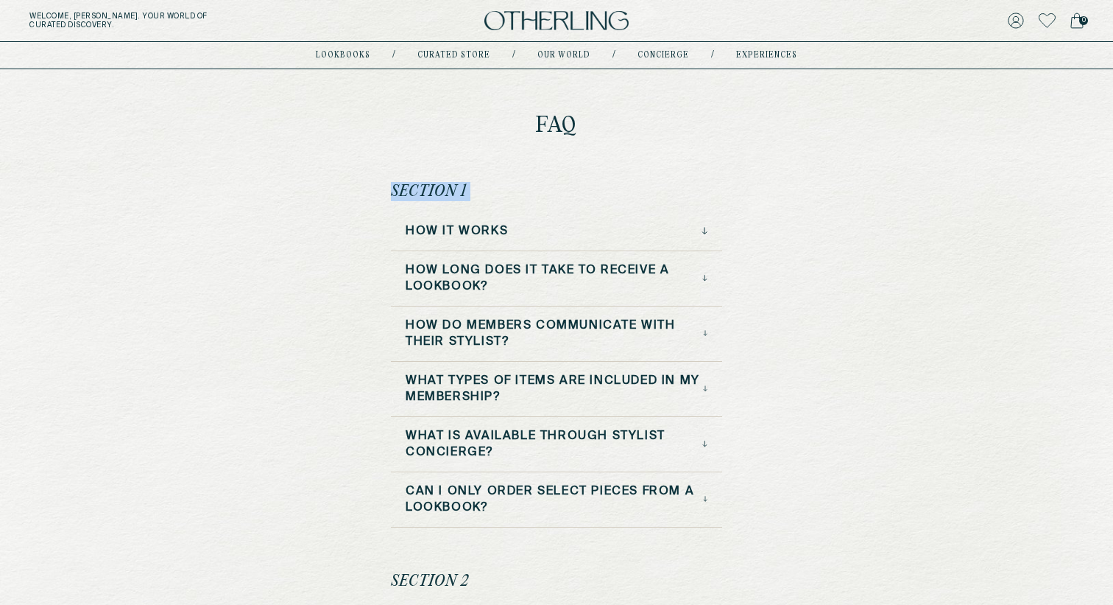
drag, startPoint x: 482, startPoint y: 189, endPoint x: 347, endPoint y: 189, distance: 135.5
click at [459, 225] on h3 "How it Works" at bounding box center [457, 231] width 102 height 16
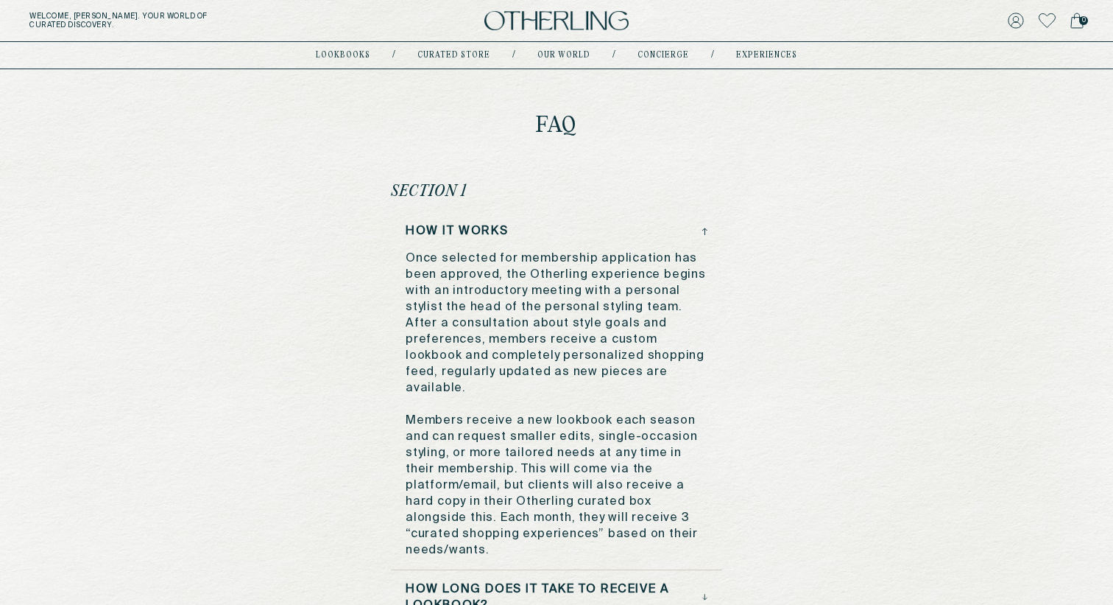
click at [459, 225] on h3 "How it Works" at bounding box center [457, 231] width 102 height 16
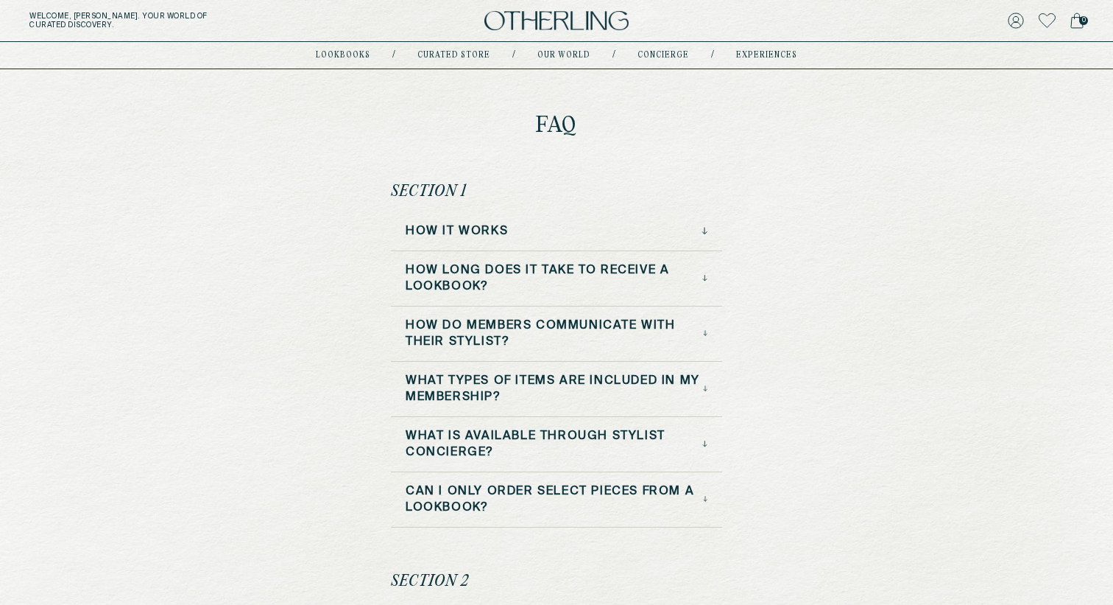
click at [460, 278] on h3 "How long does it take to receive a lookbook?" at bounding box center [554, 278] width 297 height 32
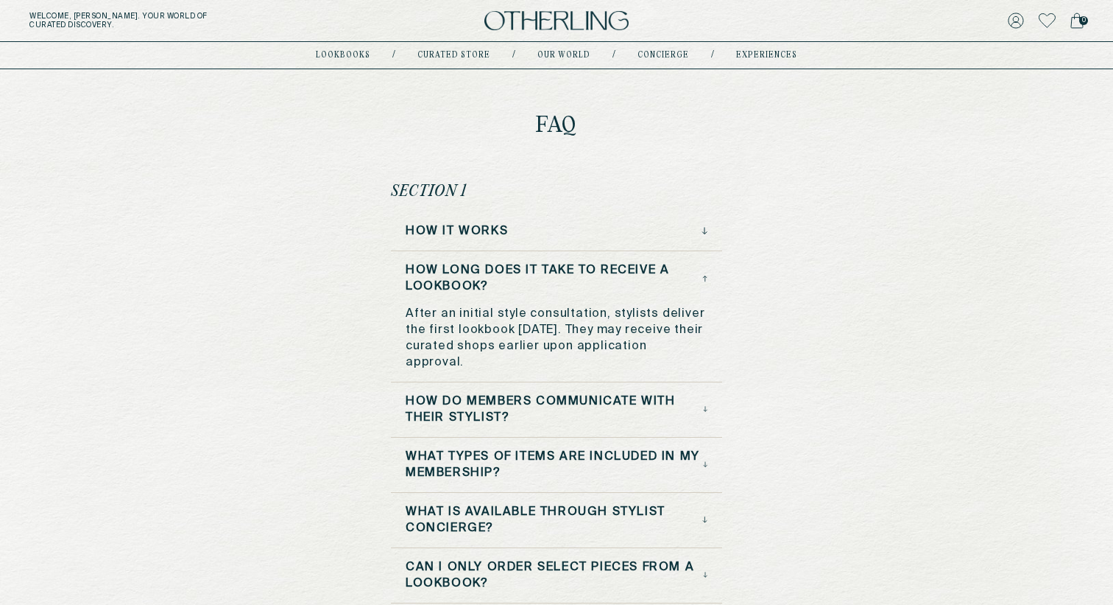
click at [460, 278] on h3 "How long does it take to receive a lookbook?" at bounding box center [554, 278] width 297 height 32
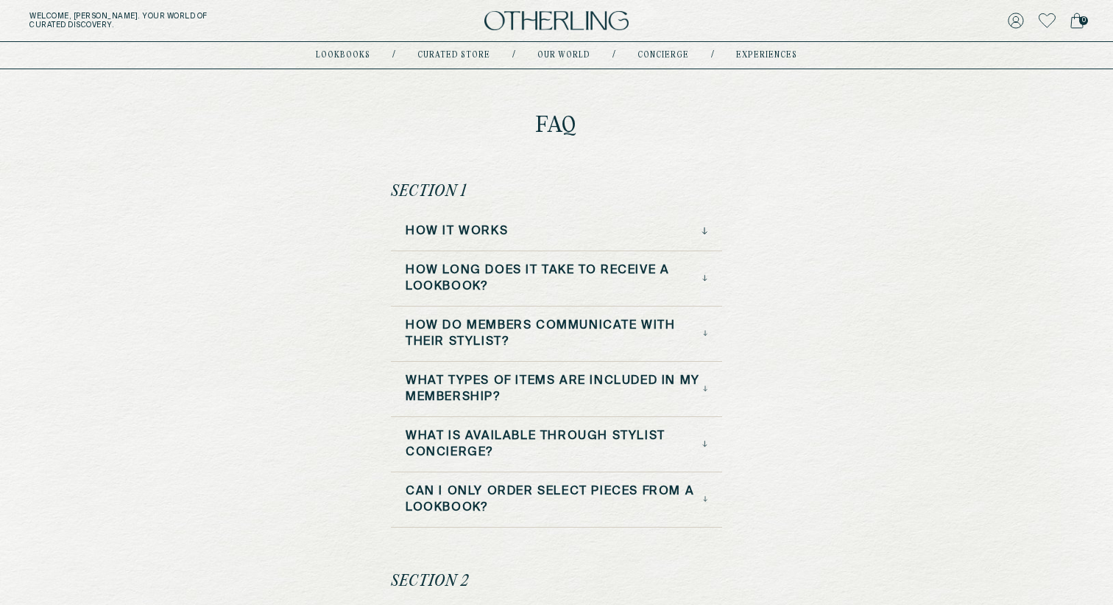
click at [456, 339] on h3 "How do Members Communicate with Their Stylist?" at bounding box center [554, 333] width 297 height 32
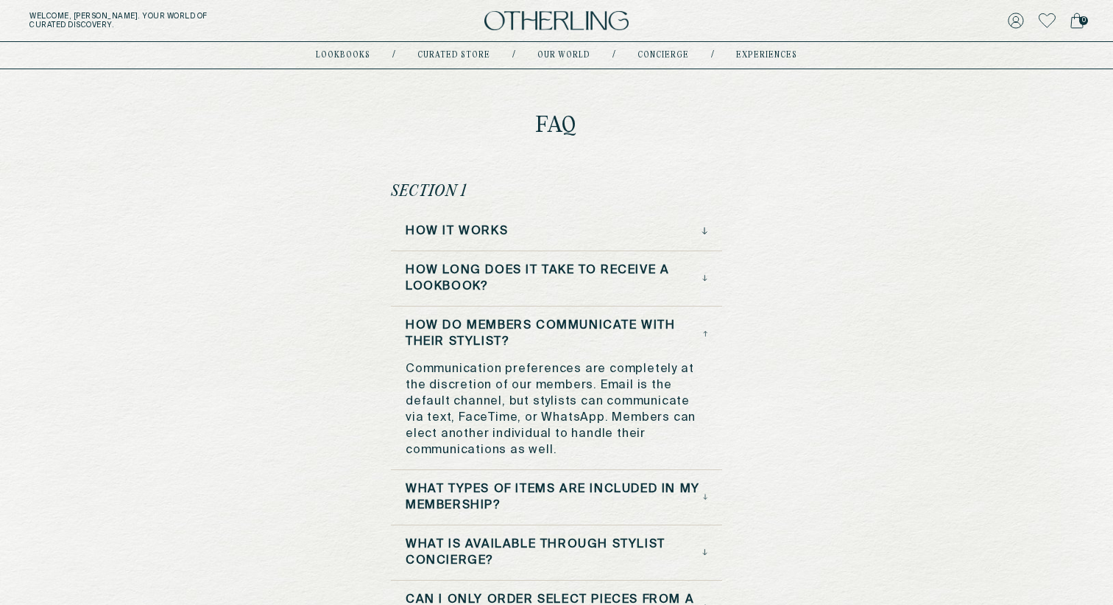
click at [456, 339] on h3 "How do Members Communicate with Their Stylist?" at bounding box center [554, 333] width 297 height 32
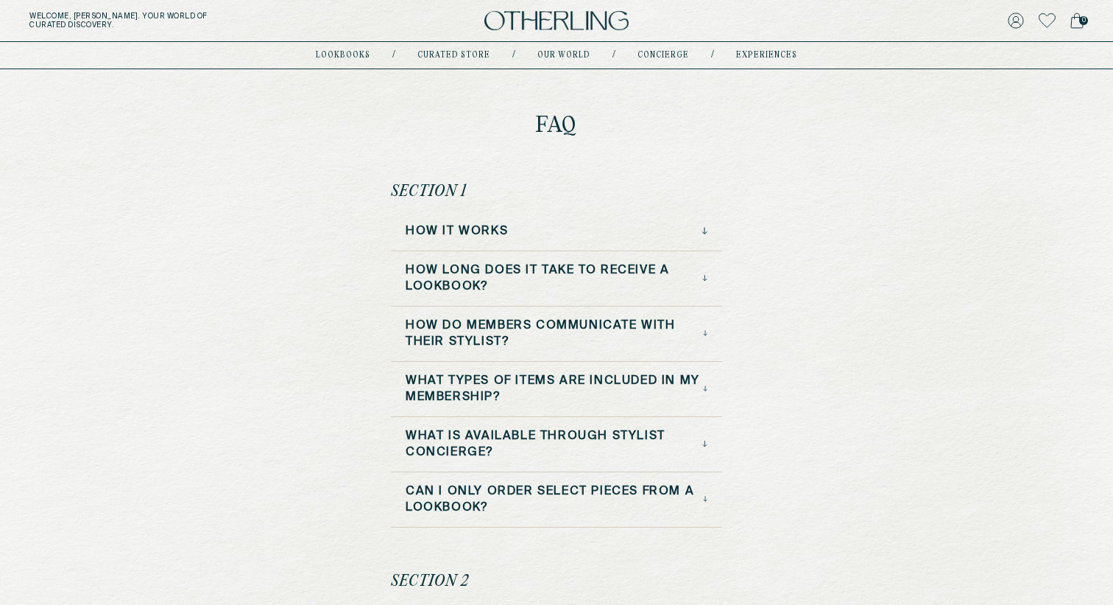
scroll to position [69, 0]
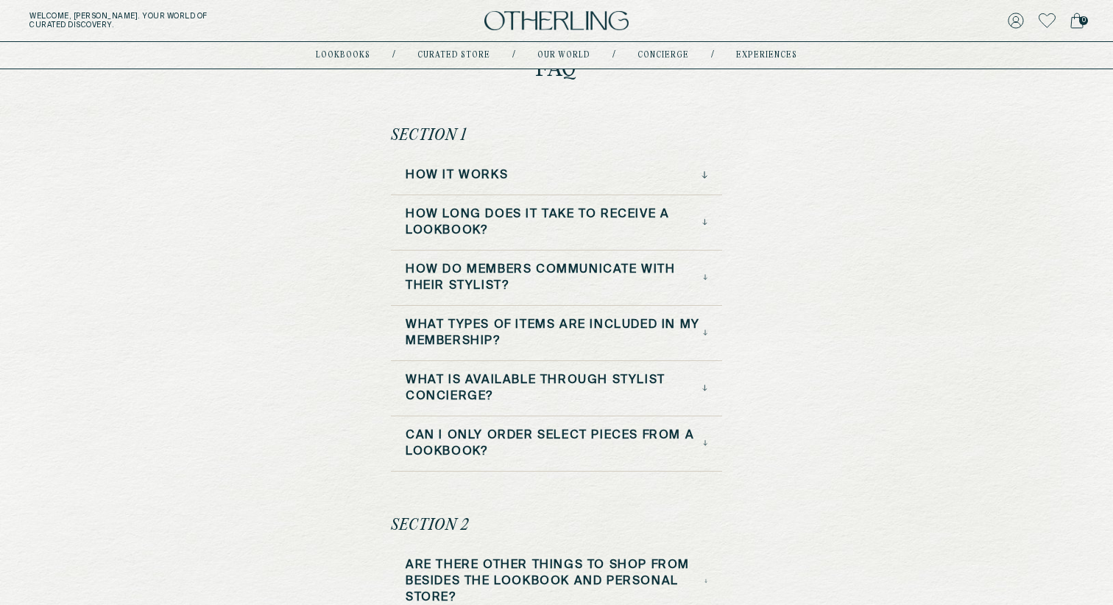
click at [456, 339] on h3 "What types of items are included in my membership?" at bounding box center [554, 333] width 297 height 32
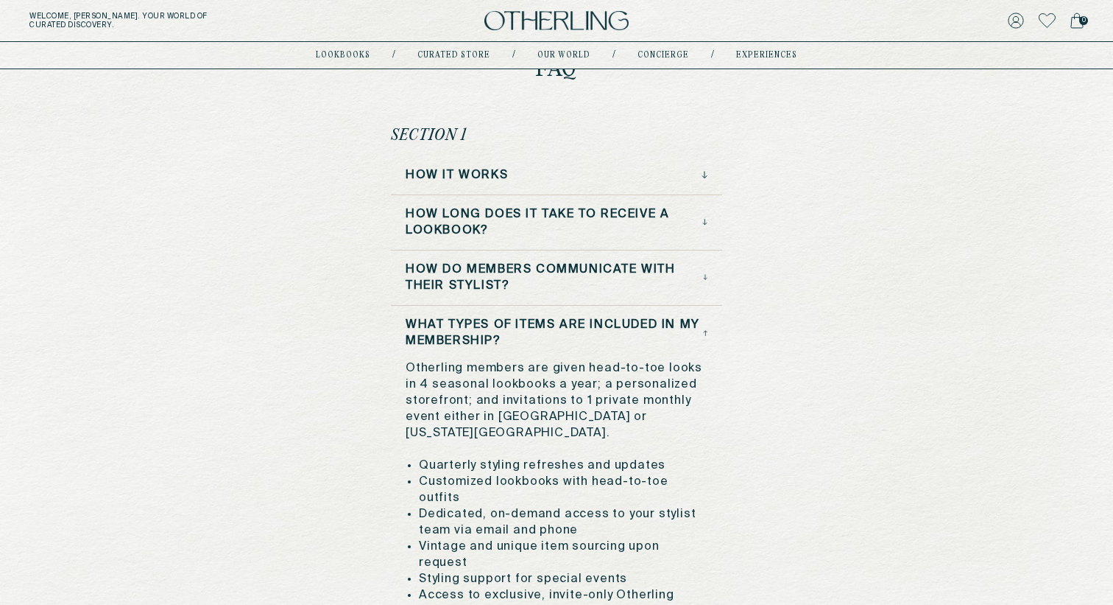
click at [456, 339] on h3 "What types of items are included in my membership?" at bounding box center [554, 333] width 297 height 32
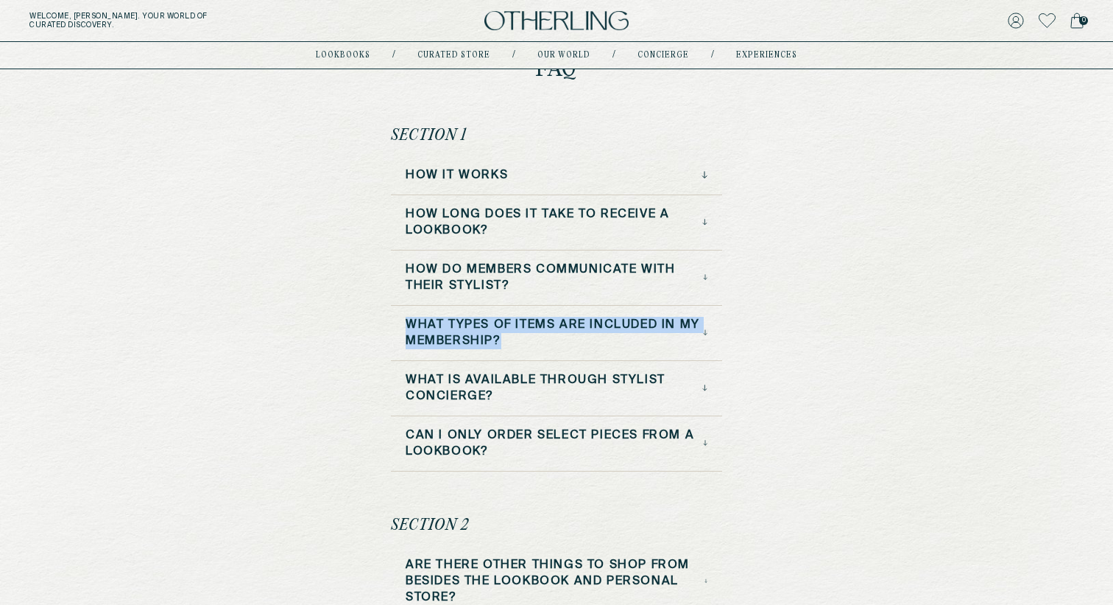
drag, startPoint x: 398, startPoint y: 325, endPoint x: 586, endPoint y: 344, distance: 189.5
click at [586, 344] on div "What types of items are included in my membership?" at bounding box center [556, 339] width 331 height 44
drag, startPoint x: 379, startPoint y: 329, endPoint x: 540, endPoint y: 341, distance: 161.7
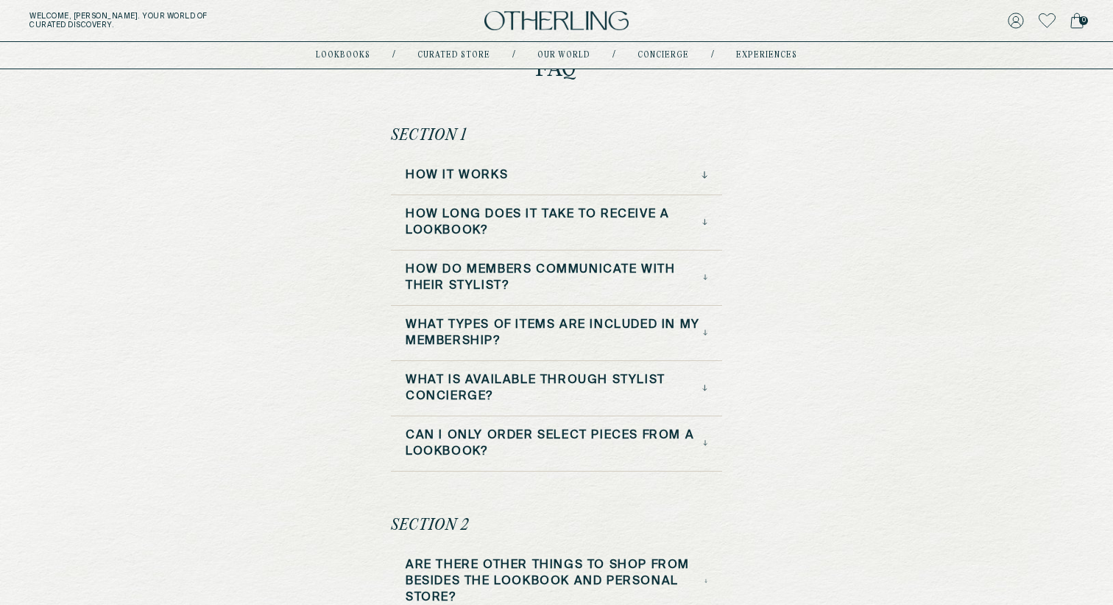
drag, startPoint x: 373, startPoint y: 318, endPoint x: 549, endPoint y: 348, distance: 177.8
drag, startPoint x: 399, startPoint y: 325, endPoint x: 552, endPoint y: 346, distance: 154.5
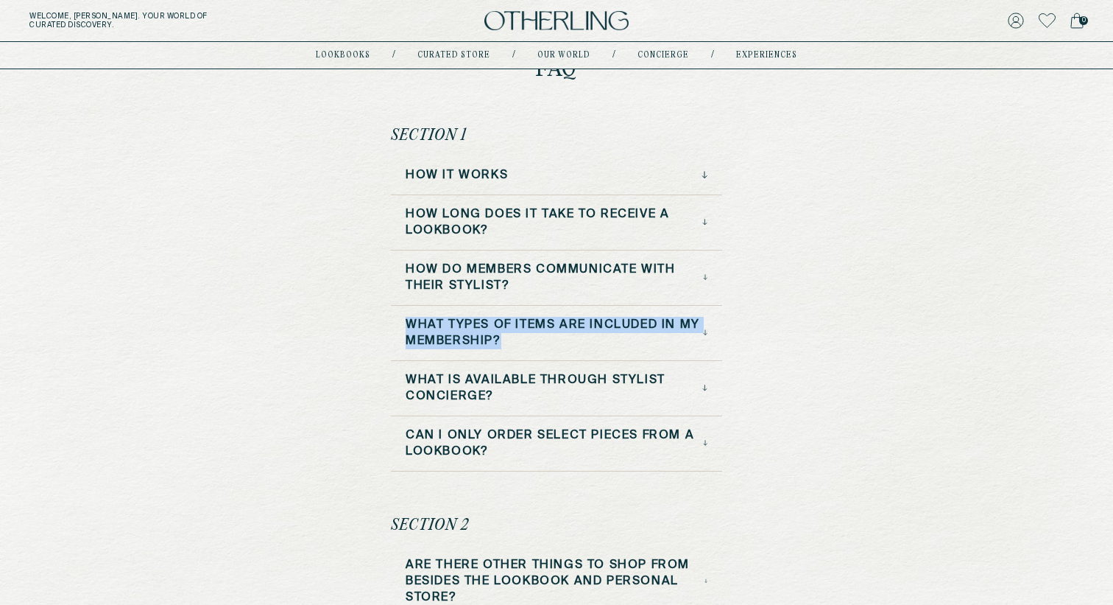
click at [552, 346] on div "What types of items are included in my membership?" at bounding box center [556, 339] width 331 height 44
drag, startPoint x: 401, startPoint y: 327, endPoint x: 554, endPoint y: 358, distance: 155.5
click at [554, 358] on div "What types of items are included in my membership?" at bounding box center [556, 339] width 331 height 44
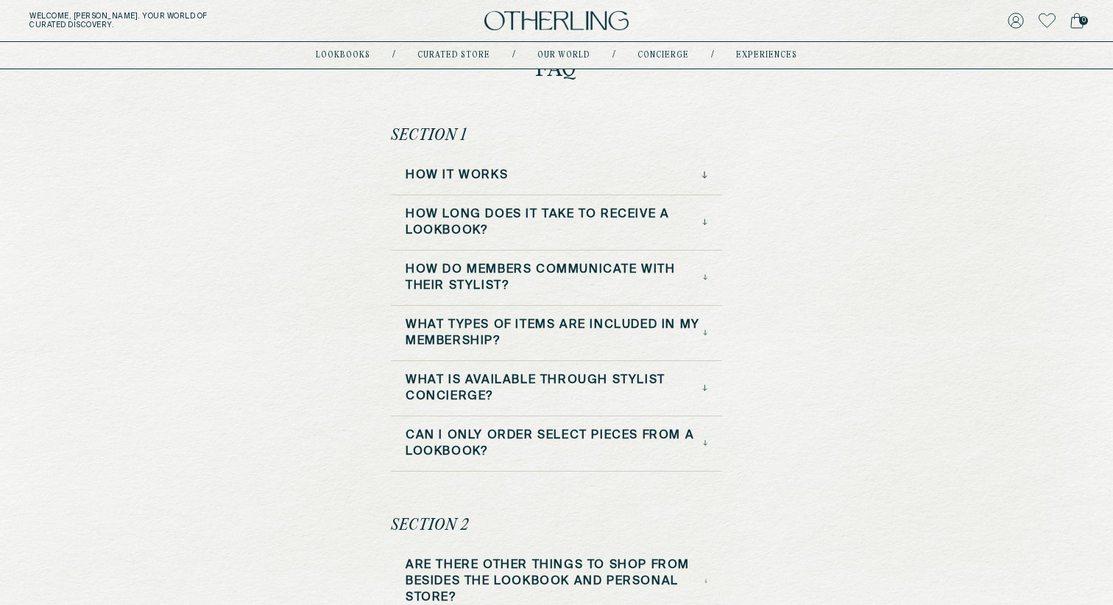
click at [457, 327] on h3 "What types of items are included in my membership?" at bounding box center [554, 333] width 297 height 32
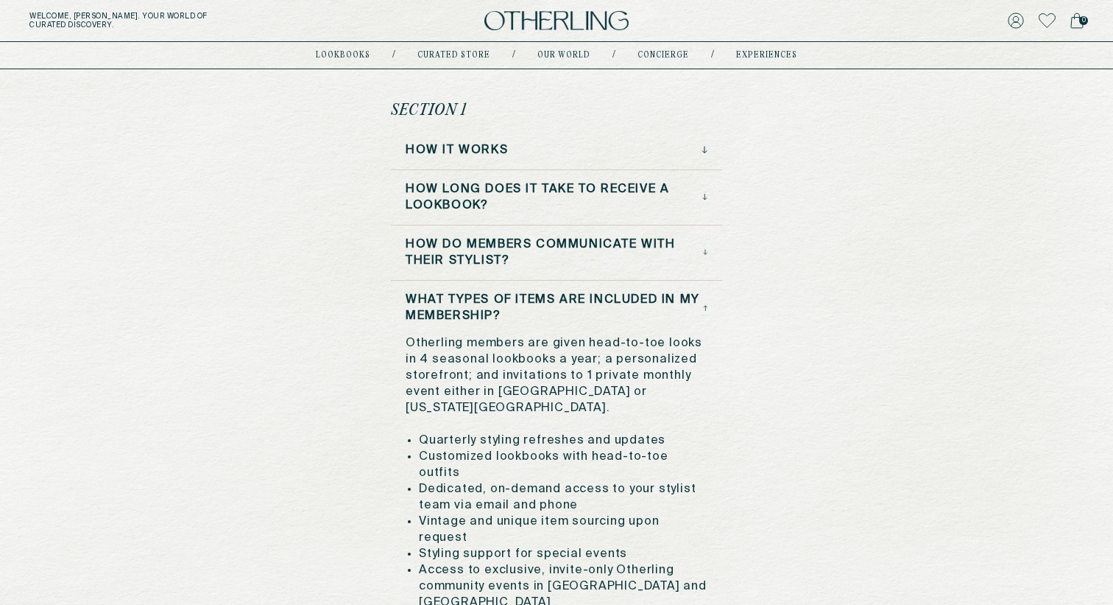
scroll to position [101, 0]
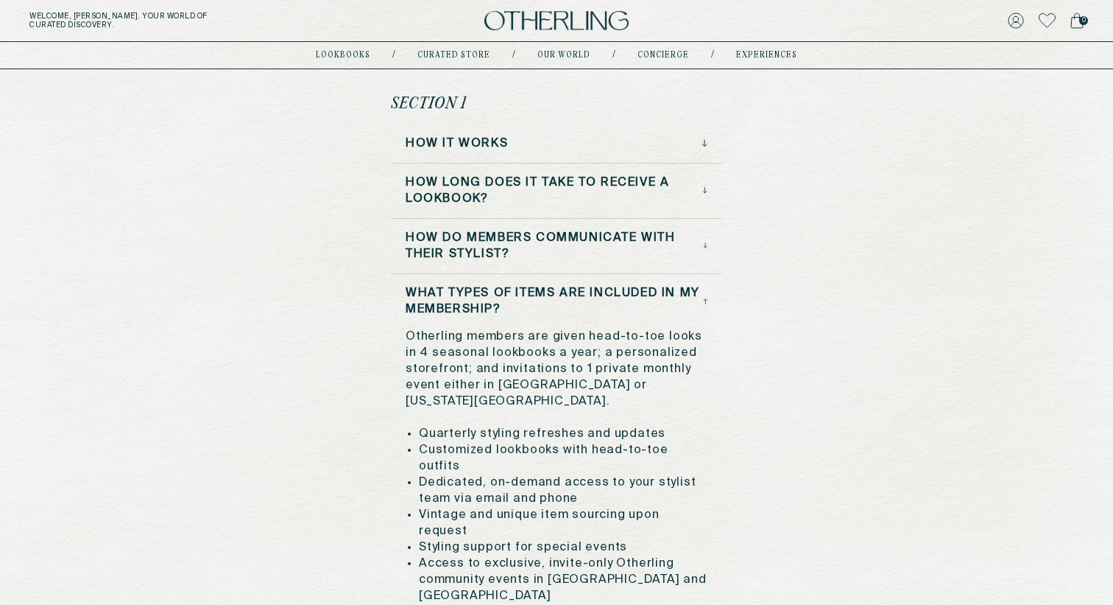
click at [468, 254] on h3 "How do Members Communicate with Their Stylist?" at bounding box center [554, 246] width 297 height 32
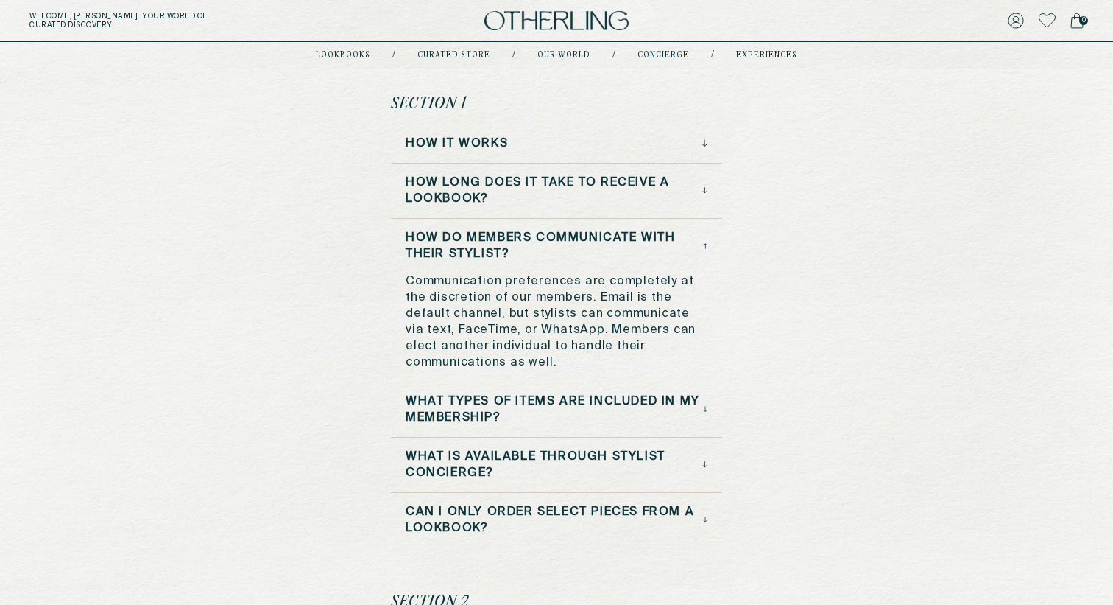
click at [472, 193] on h3 "How long does it take to receive a lookbook?" at bounding box center [554, 191] width 297 height 32
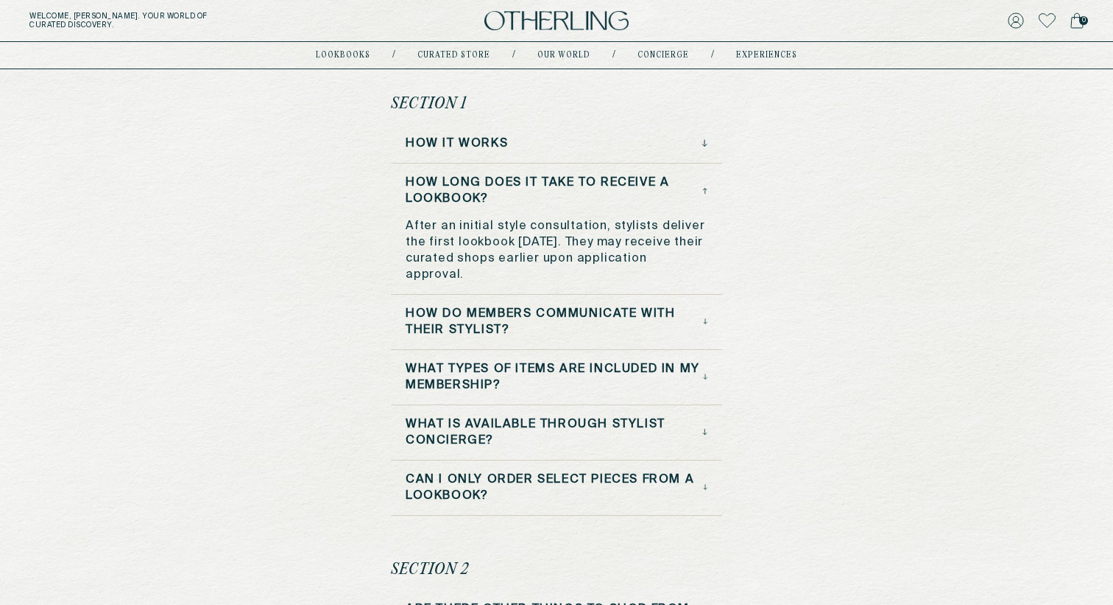
click at [476, 162] on div "How it Works" at bounding box center [556, 149] width 331 height 28
click at [476, 149] on h3 "How it Works" at bounding box center [457, 143] width 102 height 16
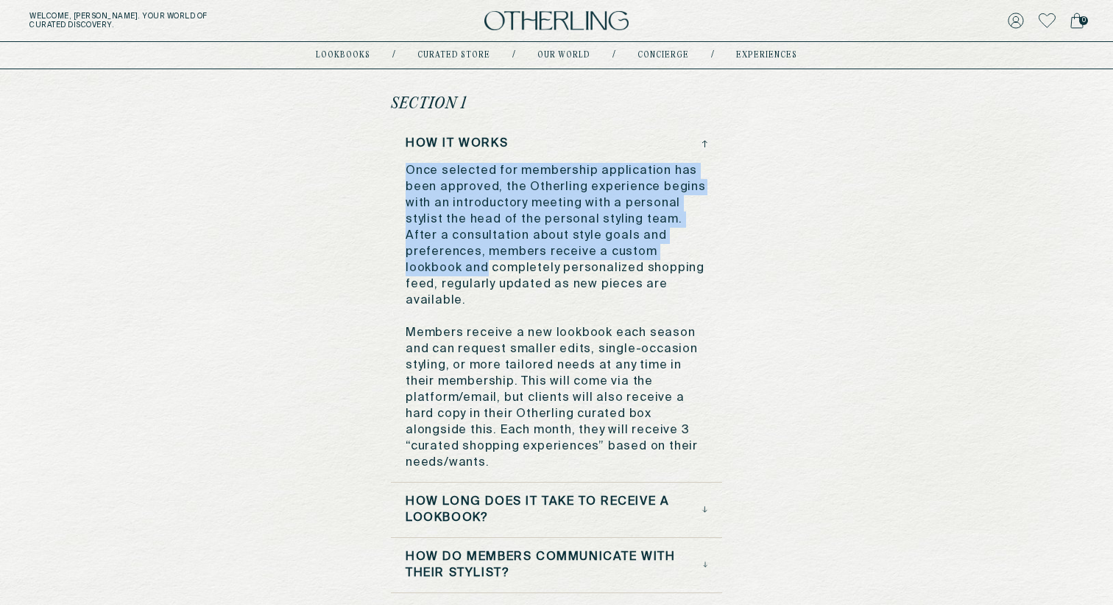
drag, startPoint x: 388, startPoint y: 168, endPoint x: 659, endPoint y: 244, distance: 281.6
click at [659, 244] on p "Once selected for membership application has been approved, the Otherling exper…" at bounding box center [557, 317] width 302 height 308
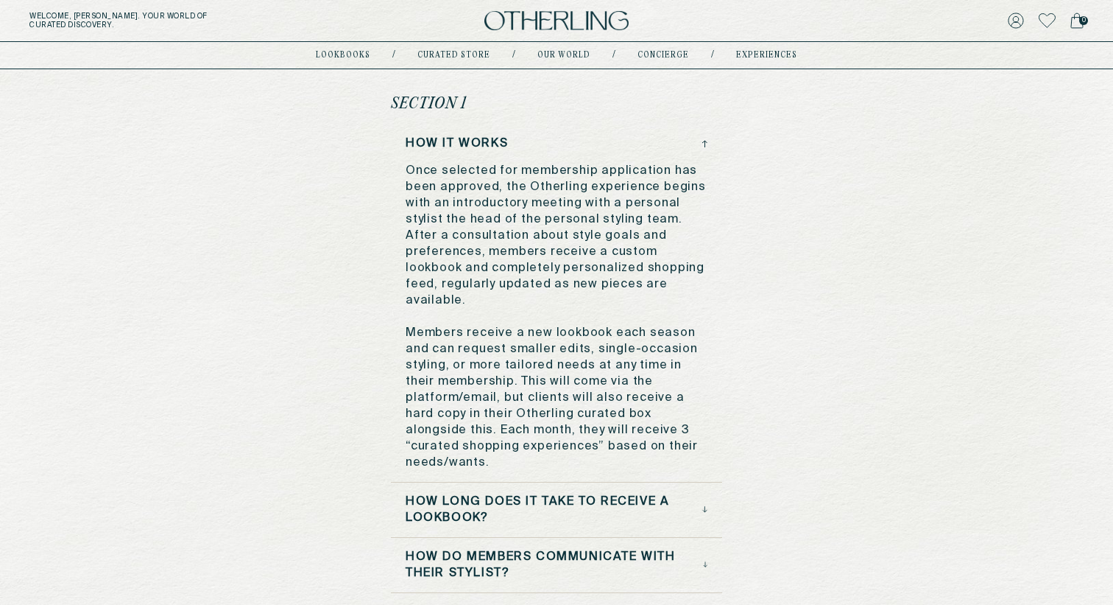
click at [403, 172] on div "How it Works Once selected for membership application has been approved, the Ot…" at bounding box center [556, 308] width 331 height 347
click at [449, 144] on h3 "How it Works" at bounding box center [457, 143] width 102 height 16
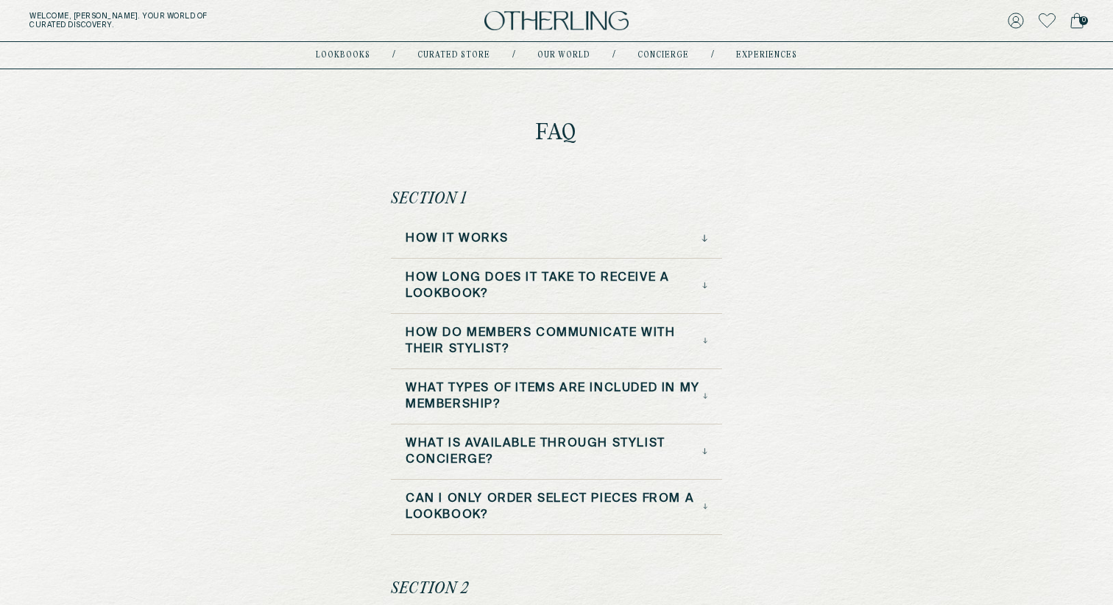
scroll to position [0, 0]
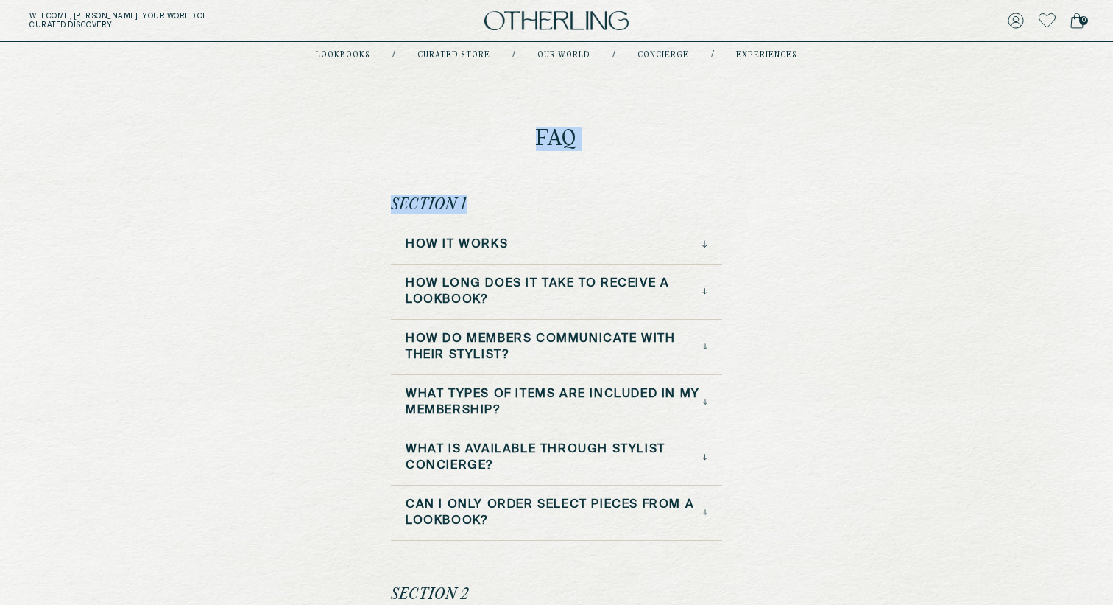
drag, startPoint x: 523, startPoint y: 134, endPoint x: 472, endPoint y: 201, distance: 84.1
click at [445, 134] on h1 "FAQ" at bounding box center [556, 139] width 331 height 23
drag, startPoint x: 490, startPoint y: 124, endPoint x: 454, endPoint y: 186, distance: 71.2
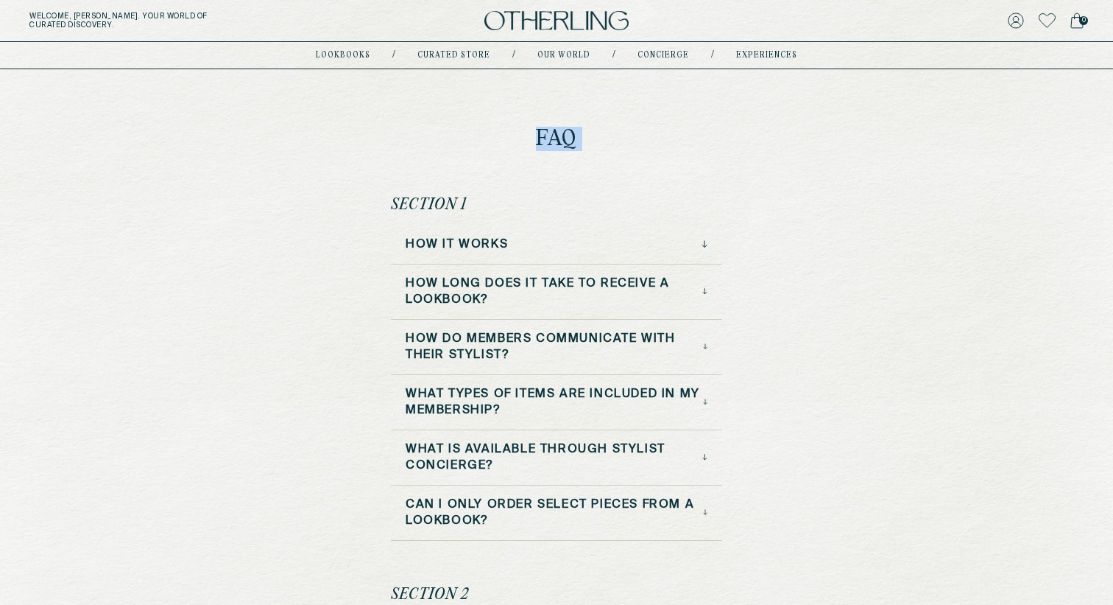
drag, startPoint x: 457, startPoint y: 110, endPoint x: 543, endPoint y: 214, distance: 135.9
drag, startPoint x: 469, startPoint y: 108, endPoint x: 585, endPoint y: 208, distance: 152.9
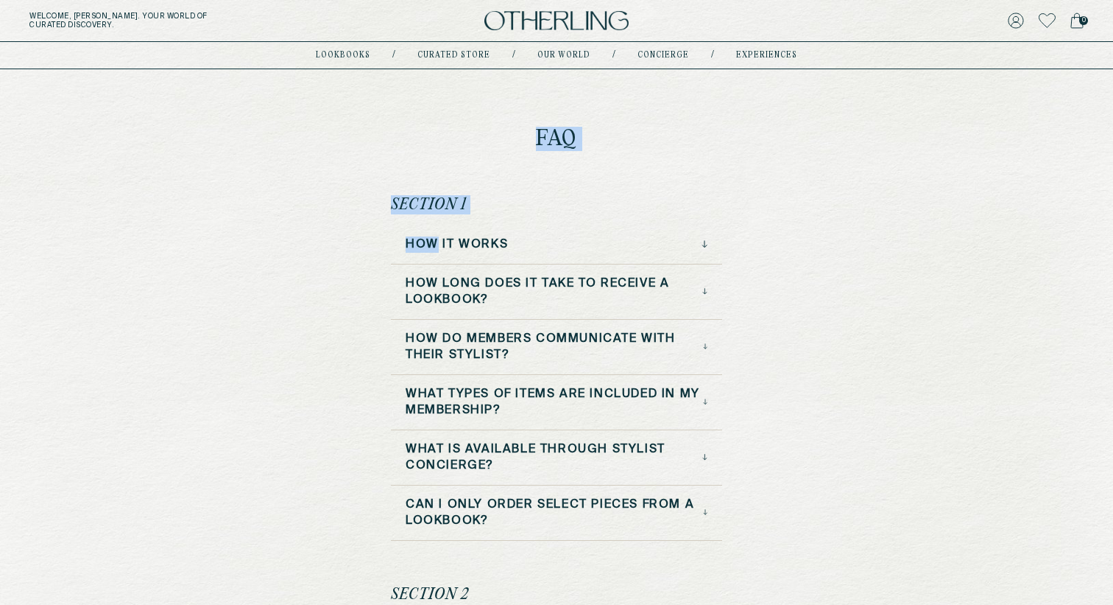
click at [423, 145] on h1 "FAQ" at bounding box center [556, 139] width 331 height 23
drag, startPoint x: 486, startPoint y: 152, endPoint x: 514, endPoint y: 104, distance: 55.4
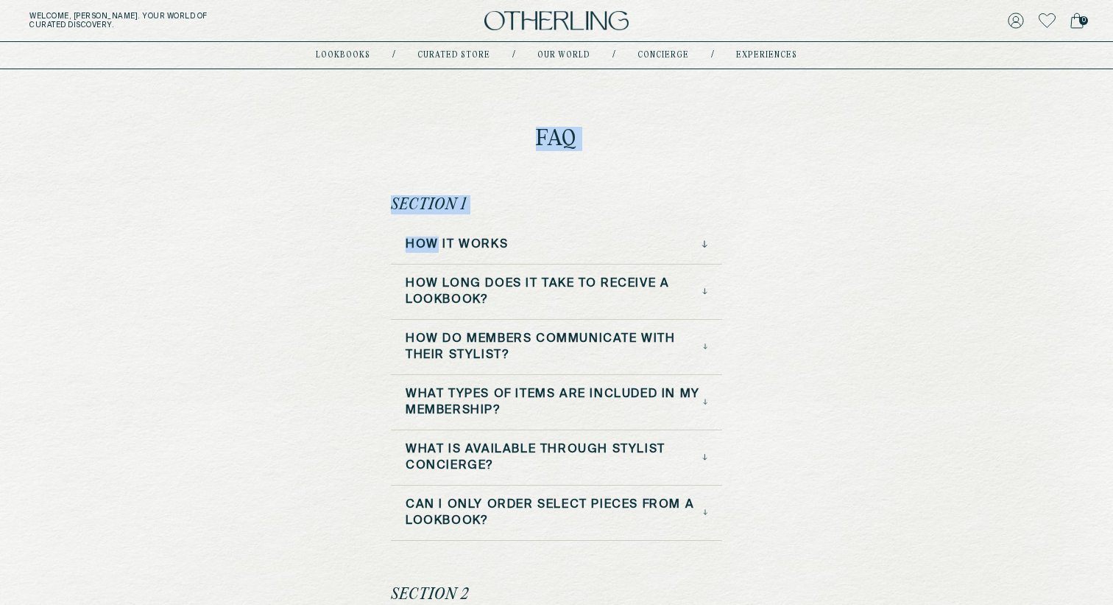
drag, startPoint x: 514, startPoint y: 104, endPoint x: 597, endPoint y: 194, distance: 122.4
click at [504, 357] on h3 "How do Members Communicate with Their Stylist?" at bounding box center [554, 347] width 297 height 32
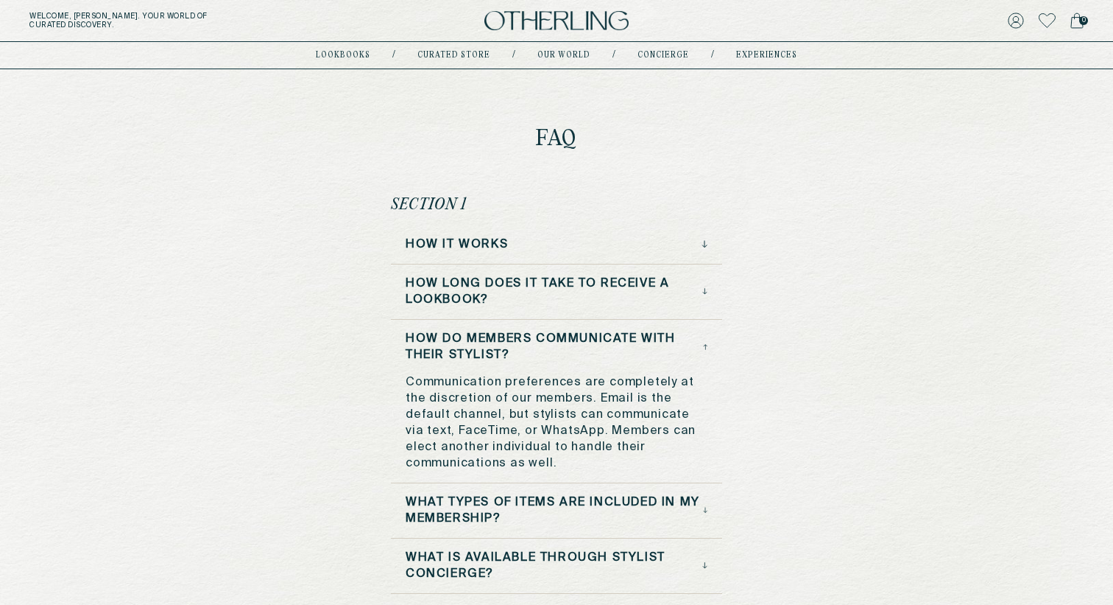
click at [504, 357] on h3 "How do Members Communicate with Their Stylist?" at bounding box center [554, 347] width 297 height 32
